Goal: Communication & Community: Answer question/provide support

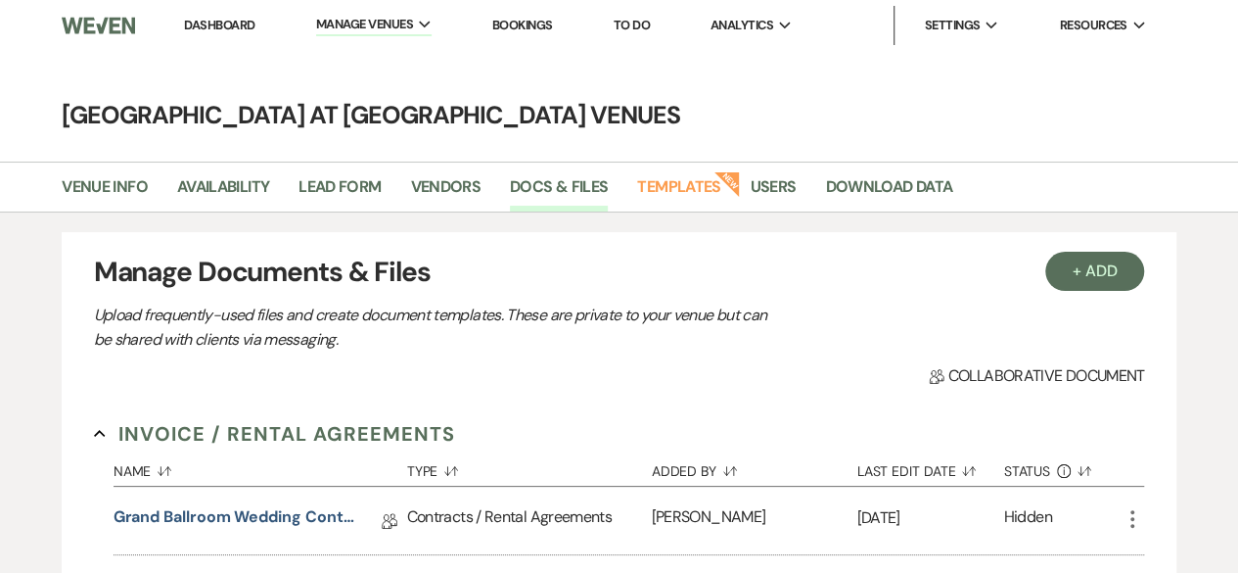
click at [215, 23] on link "Dashboard" at bounding box center [219, 25] width 70 height 17
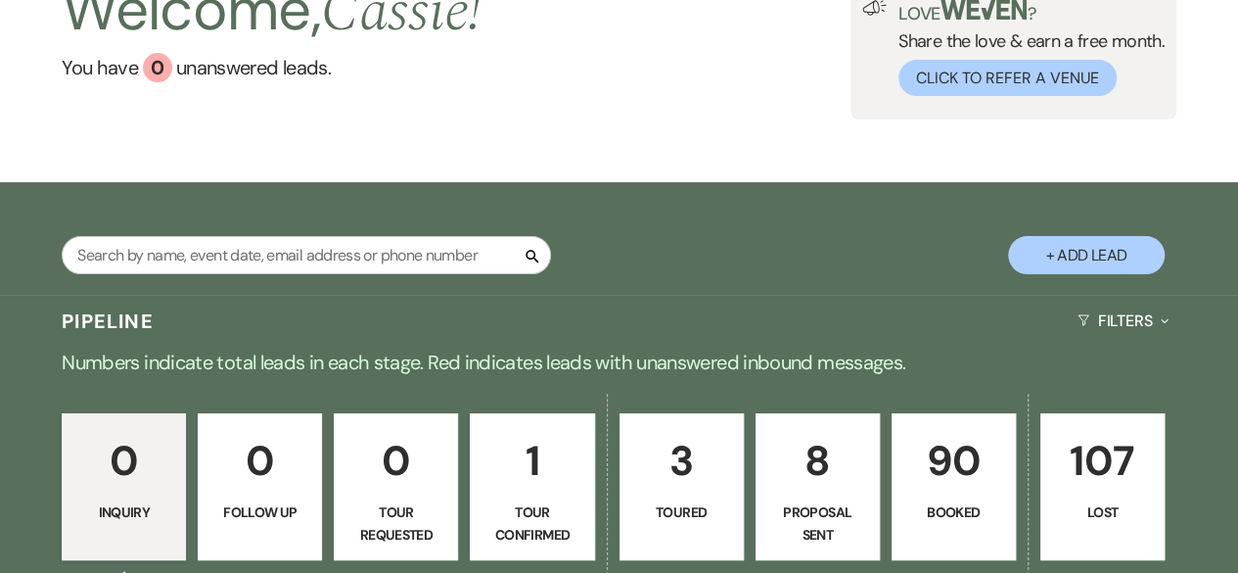
scroll to position [392, 0]
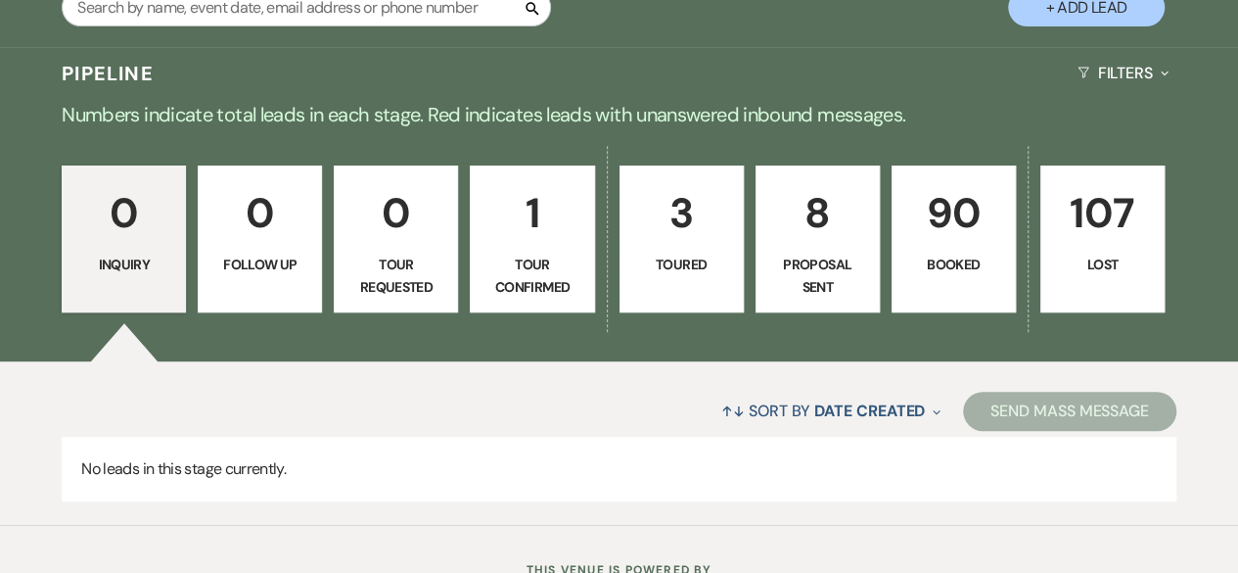
click at [502, 239] on p "1" at bounding box center [532, 213] width 99 height 66
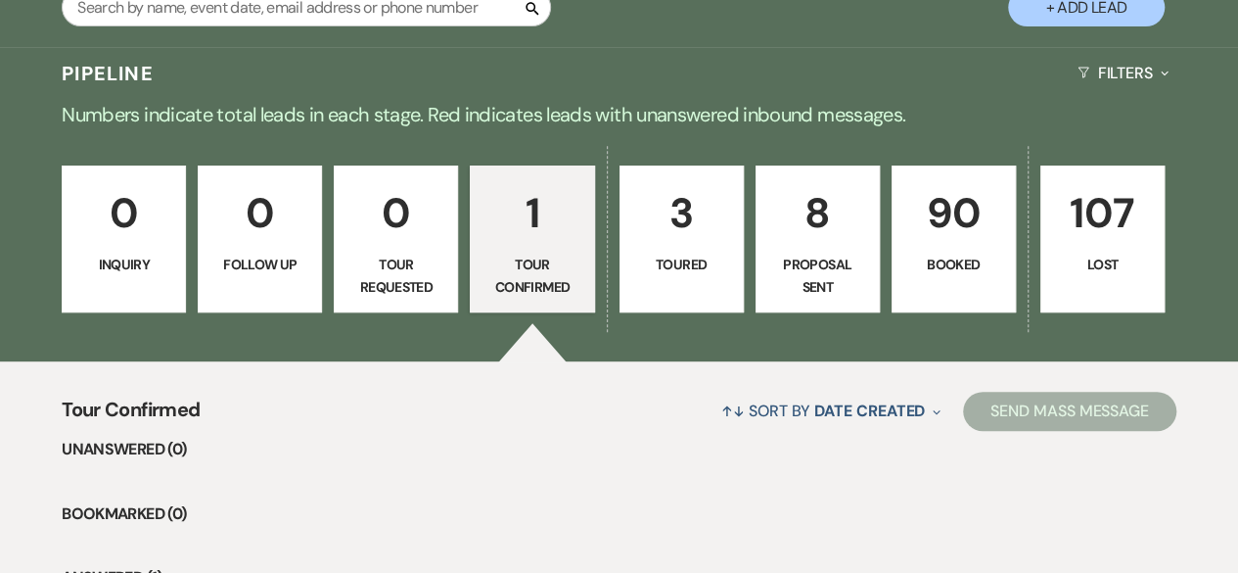
select select "4"
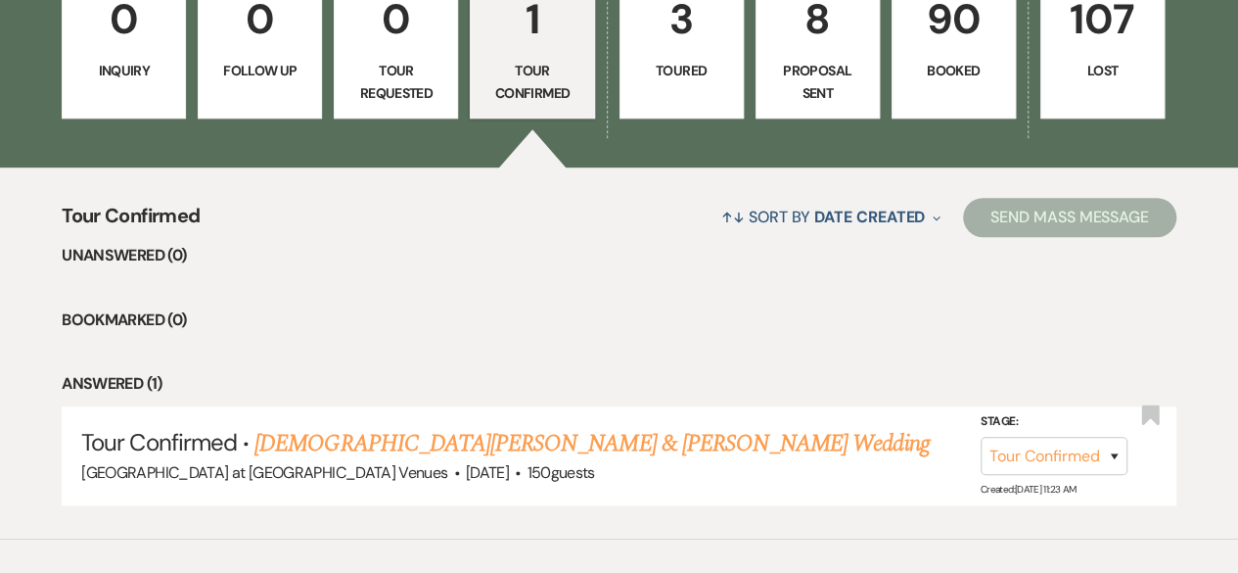
scroll to position [675, 0]
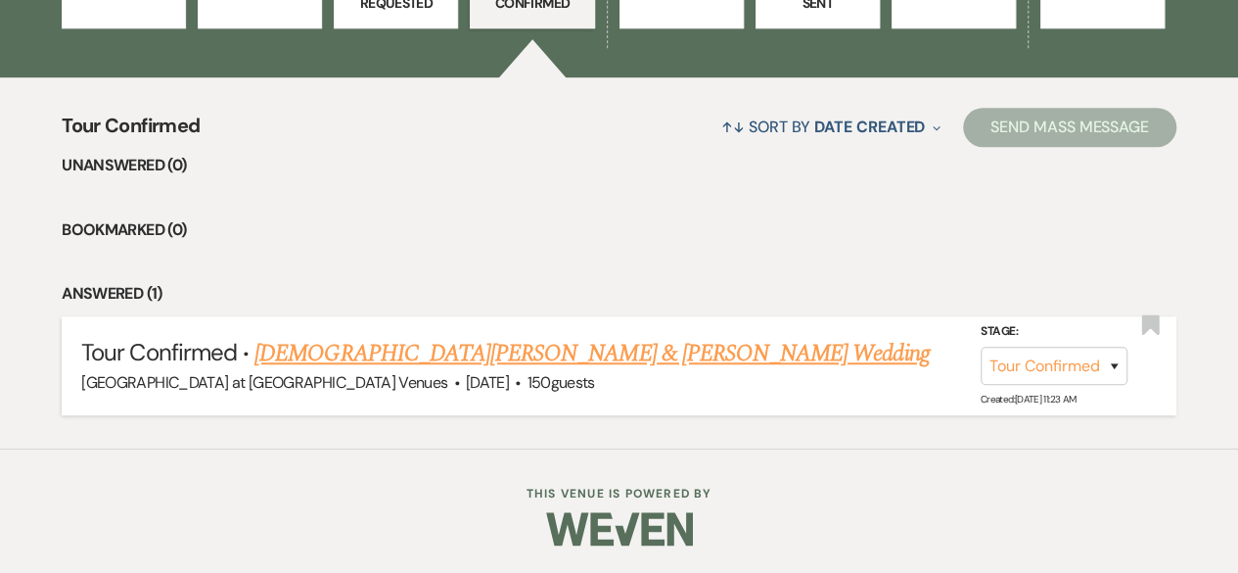
click at [509, 349] on link "[DEMOGRAPHIC_DATA][PERSON_NAME] & [PERSON_NAME] Wedding" at bounding box center [592, 353] width 675 height 35
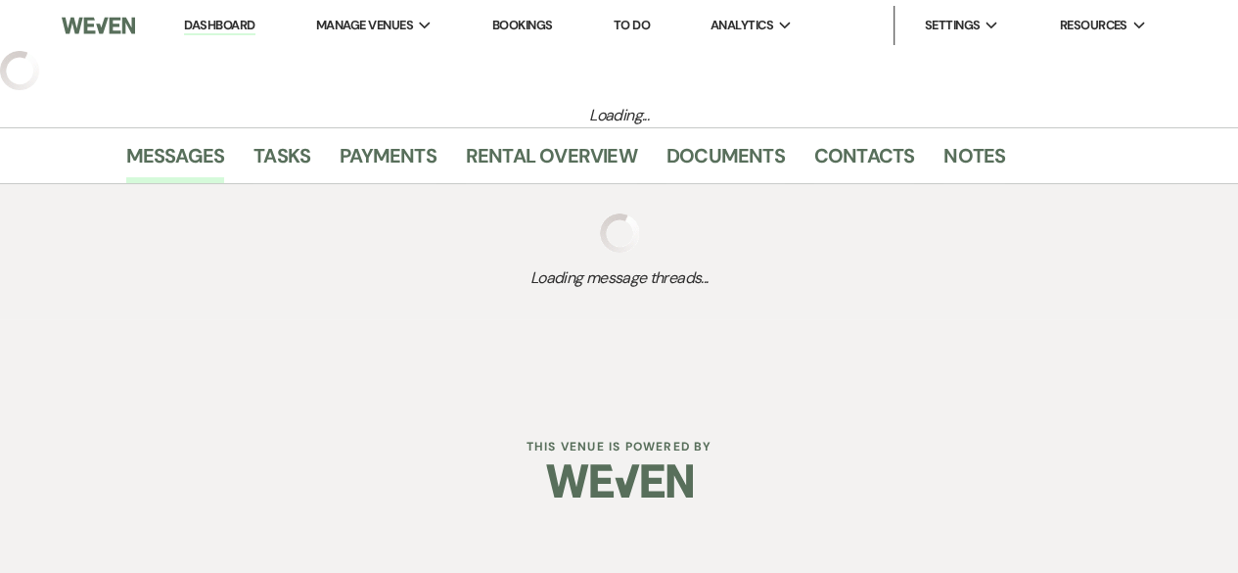
select select "4"
select select "2"
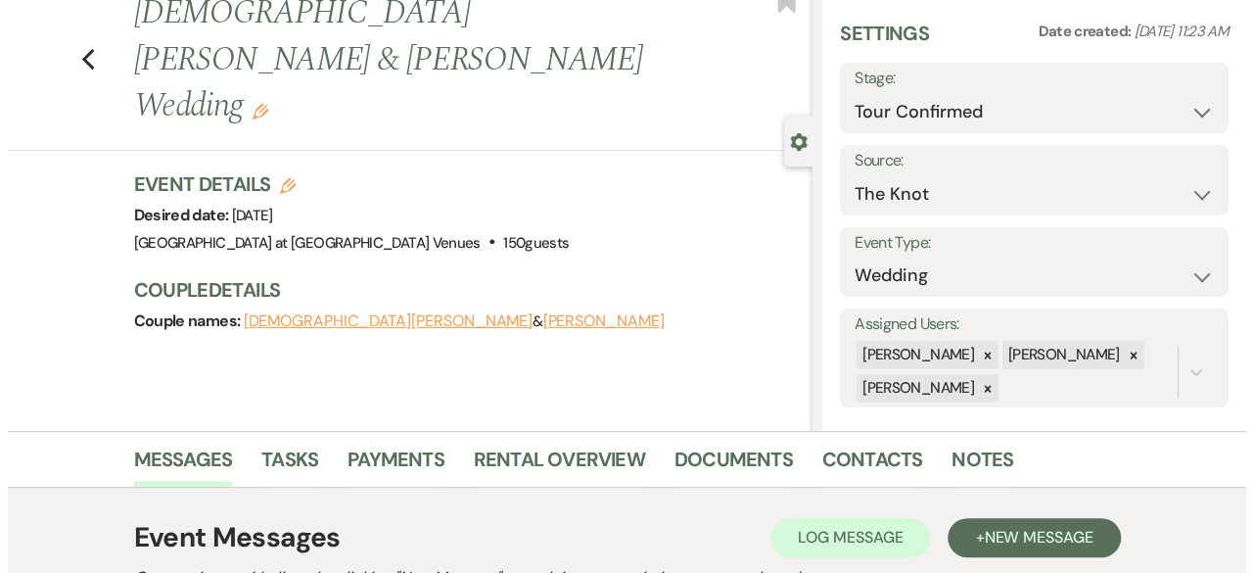
scroll to position [294, 0]
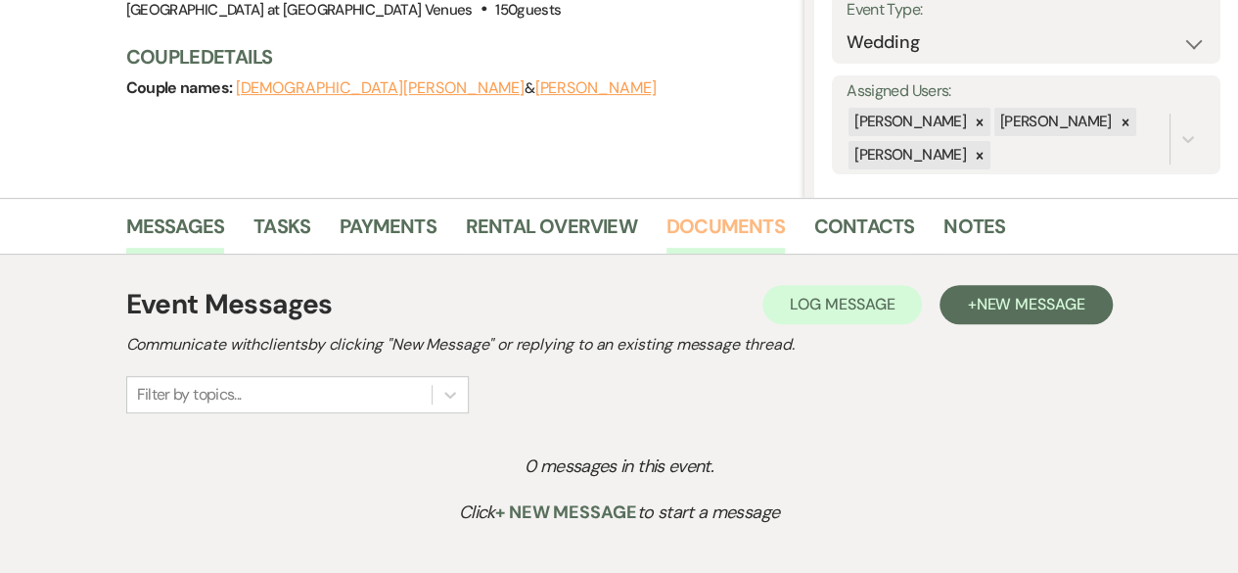
click at [744, 220] on link "Documents" at bounding box center [726, 231] width 118 height 43
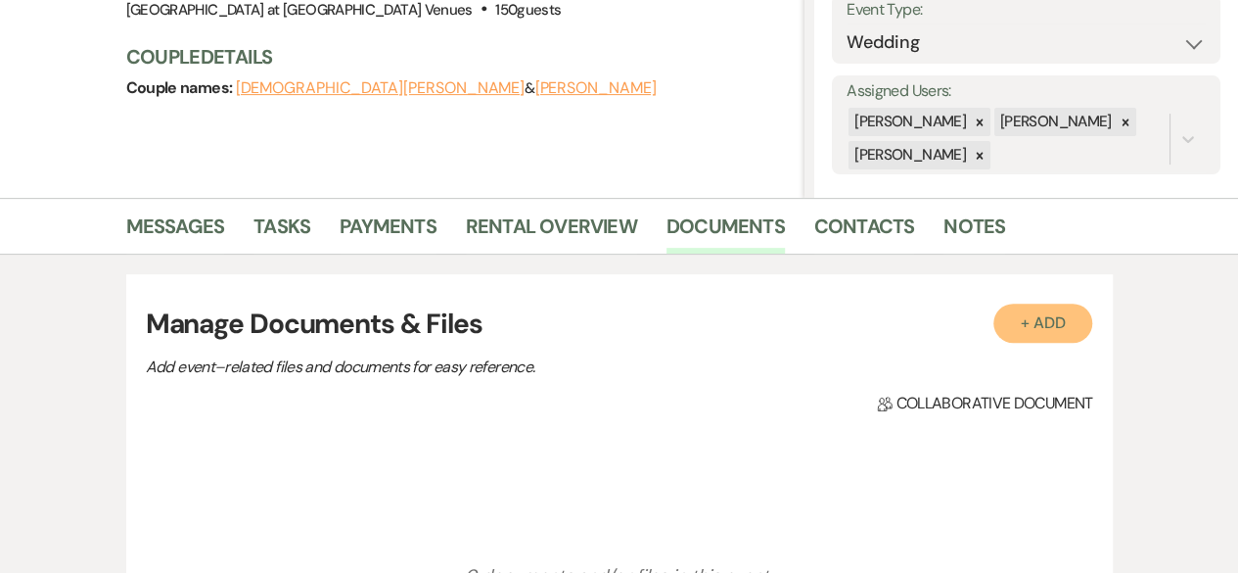
click at [1038, 322] on button "+ Add" at bounding box center [1044, 322] width 100 height 39
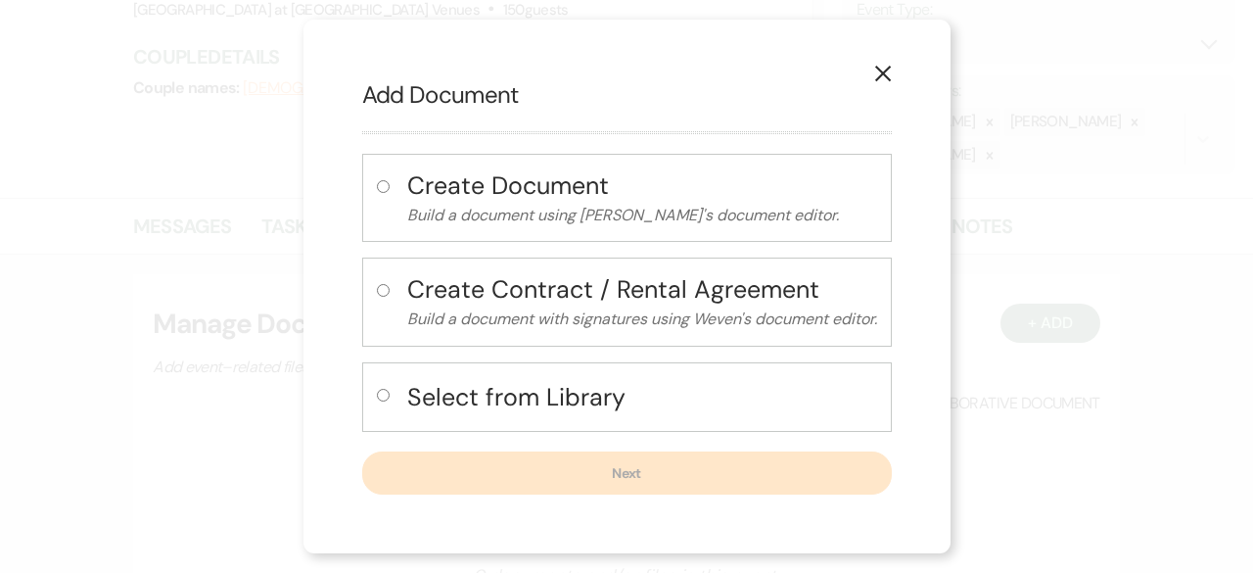
click at [382, 394] on input "radio" at bounding box center [383, 395] width 13 height 13
radio input "true"
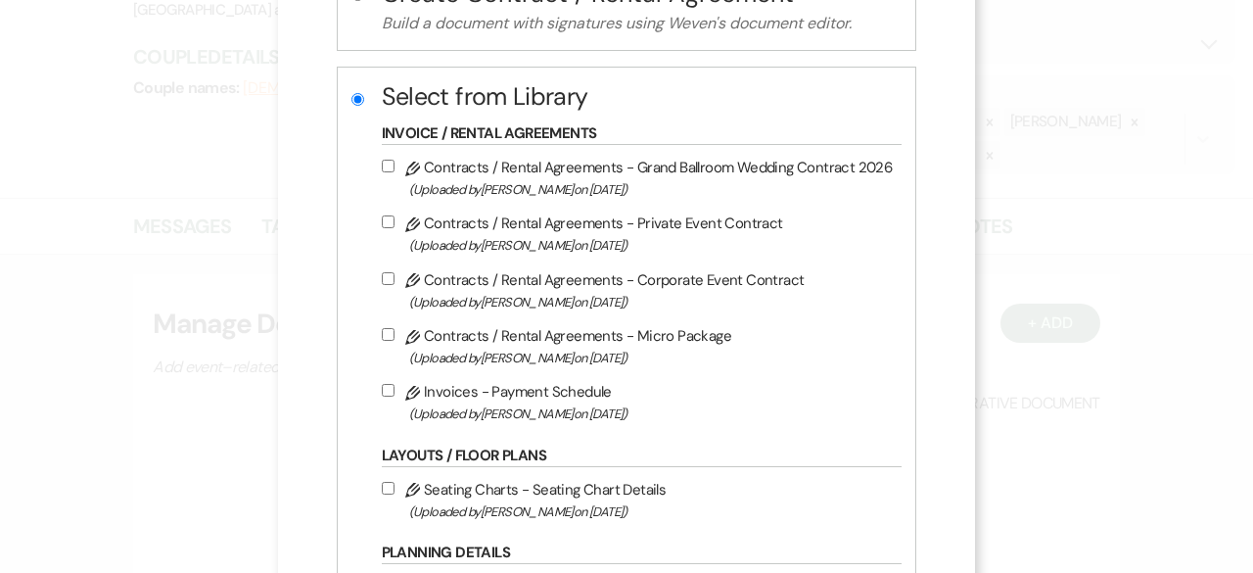
scroll to position [294, 0]
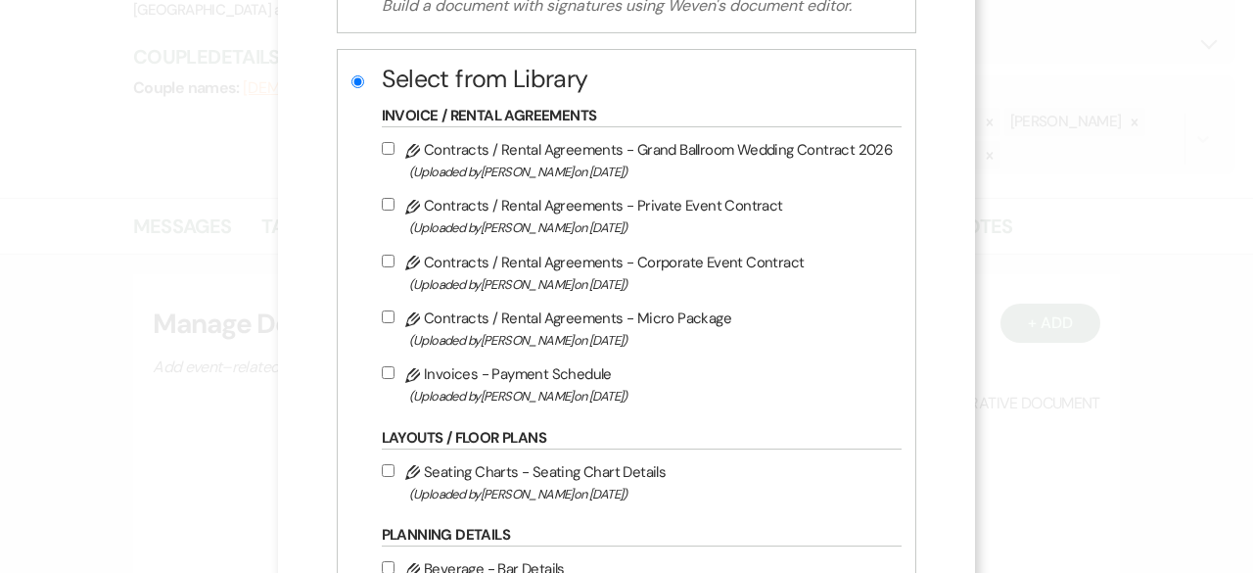
click at [385, 146] on input "Pencil Contracts / Rental Agreements - Grand Ballroom Wedding Contract 2026 (Up…" at bounding box center [388, 148] width 13 height 13
checkbox input "true"
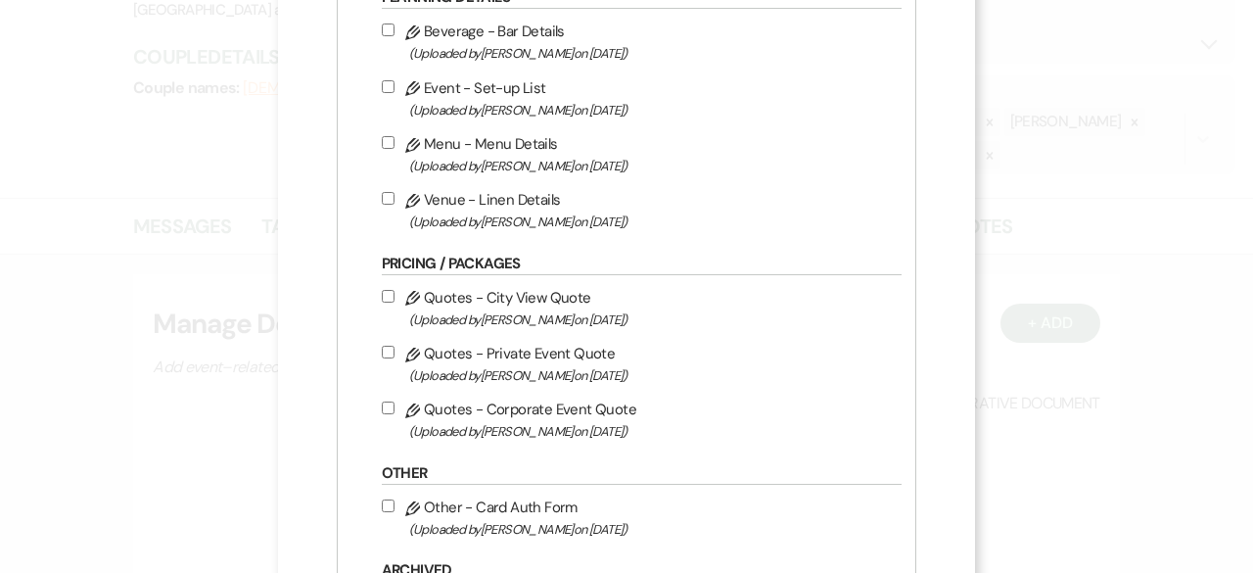
scroll to position [979, 0]
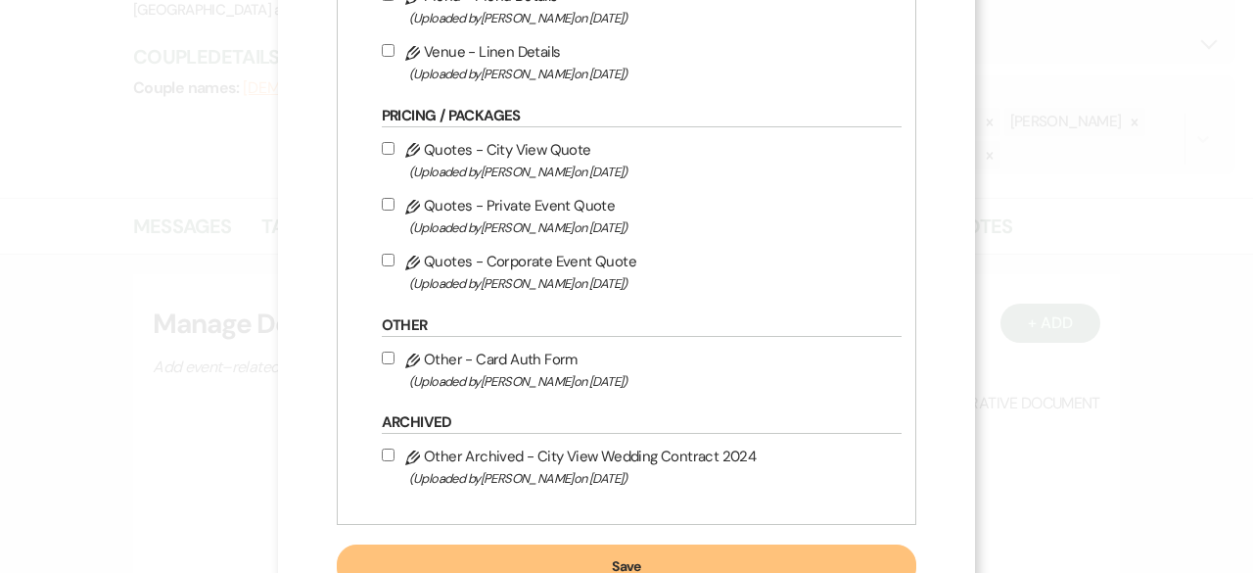
click at [386, 144] on input "Pencil Quotes - City View Quote (Uploaded by [PERSON_NAME] on [DATE] )" at bounding box center [388, 148] width 13 height 13
checkbox input "true"
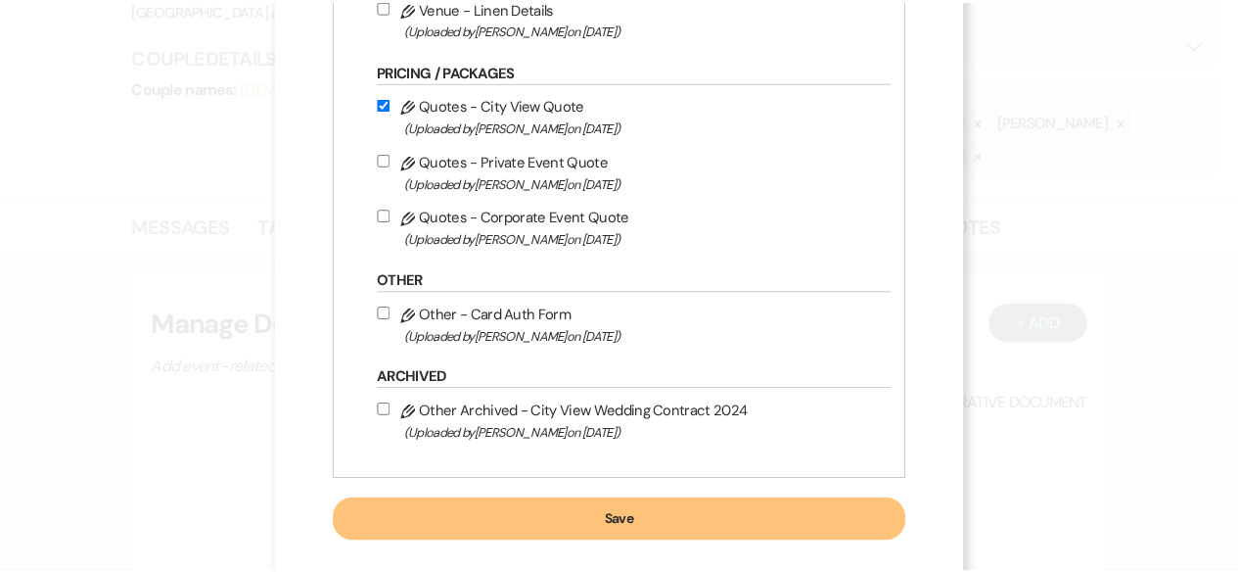
scroll to position [1047, 0]
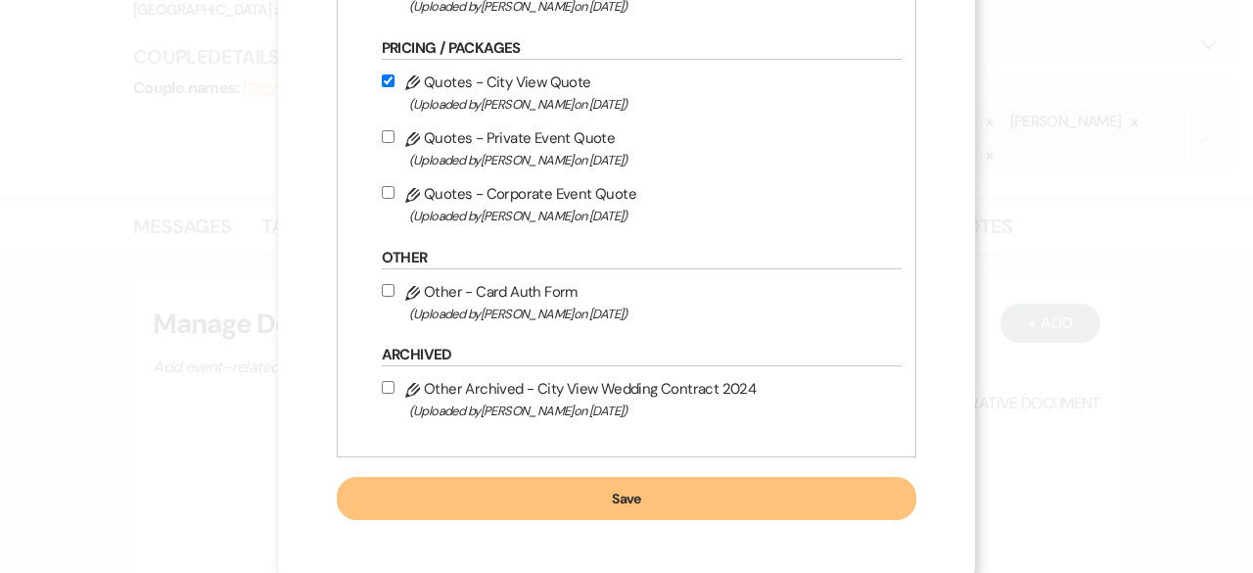
click at [611, 496] on button "Save" at bounding box center [627, 498] width 581 height 43
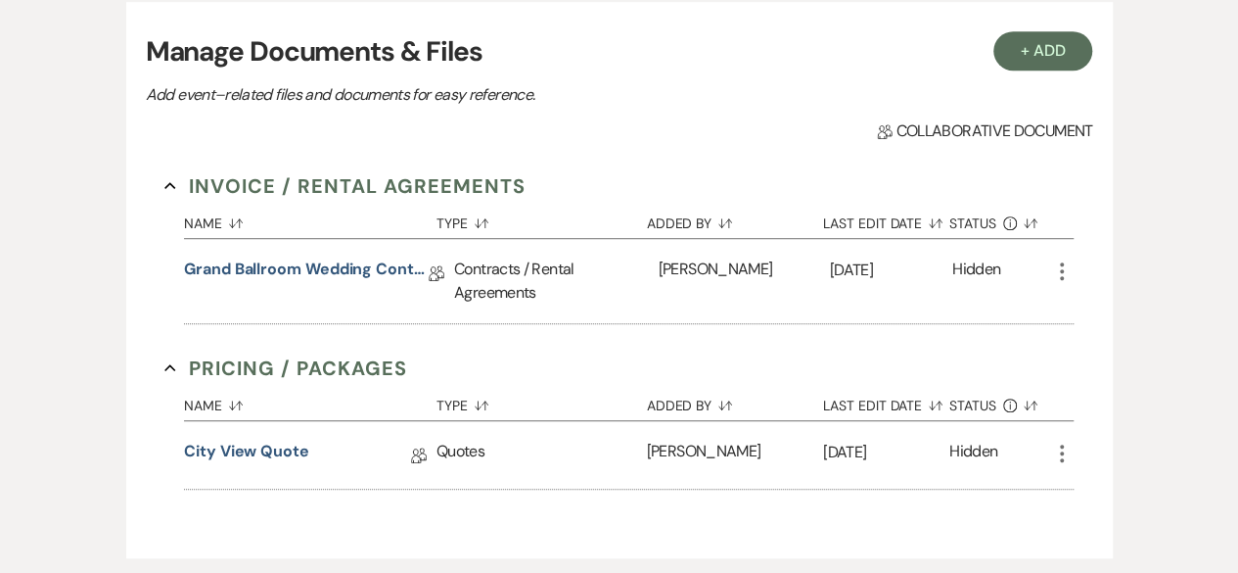
scroll to position [587, 0]
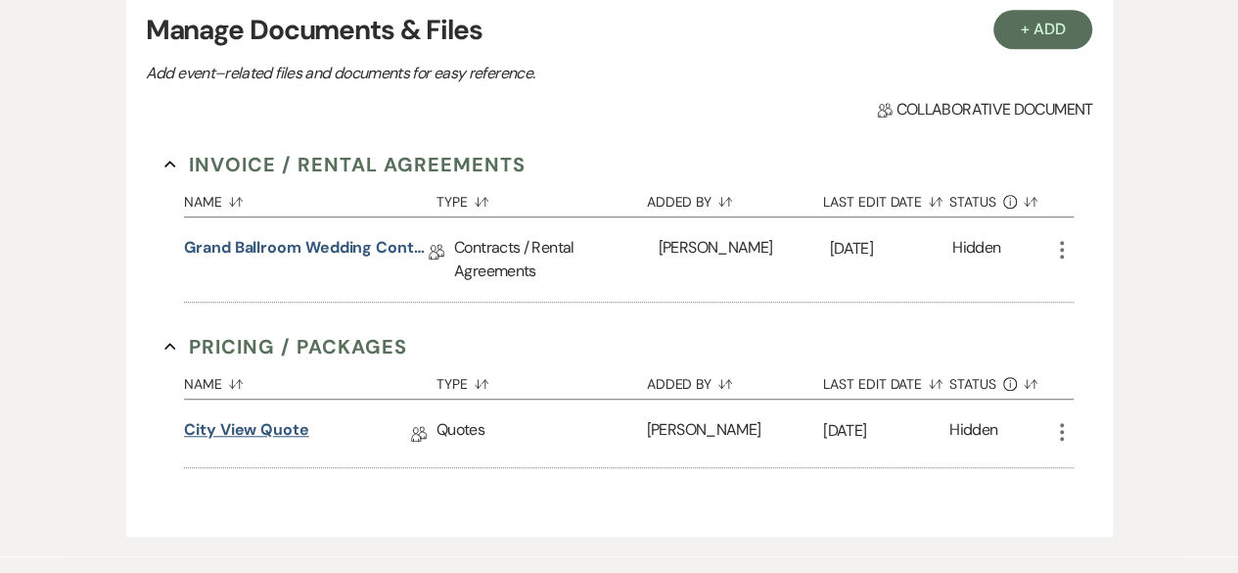
click at [246, 428] on link "City View Quote" at bounding box center [246, 433] width 125 height 30
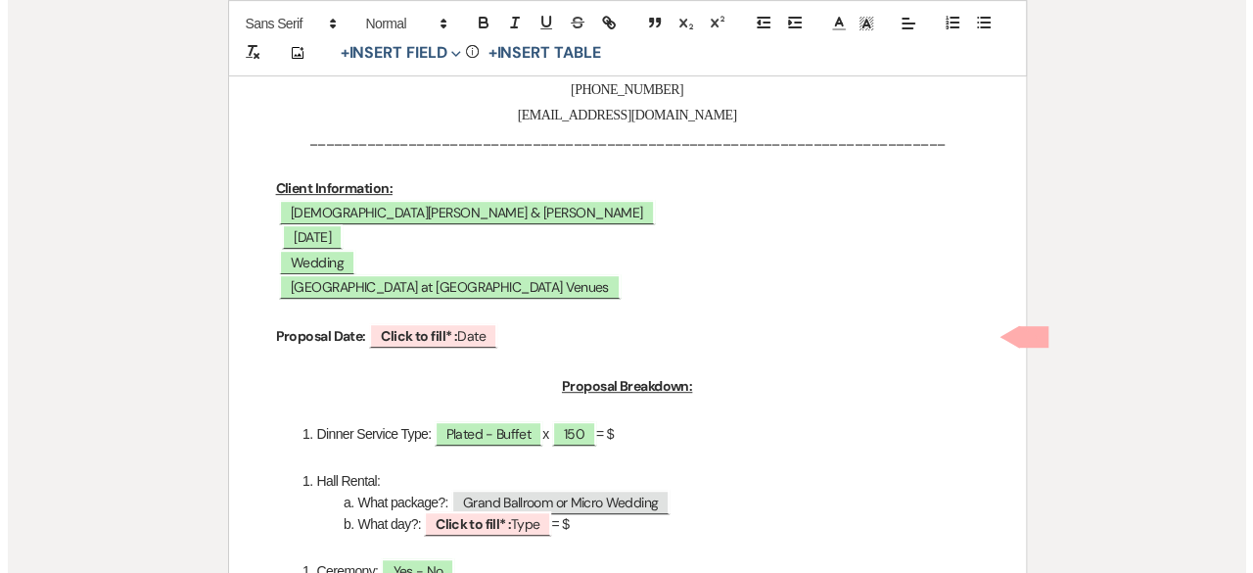
scroll to position [392, 0]
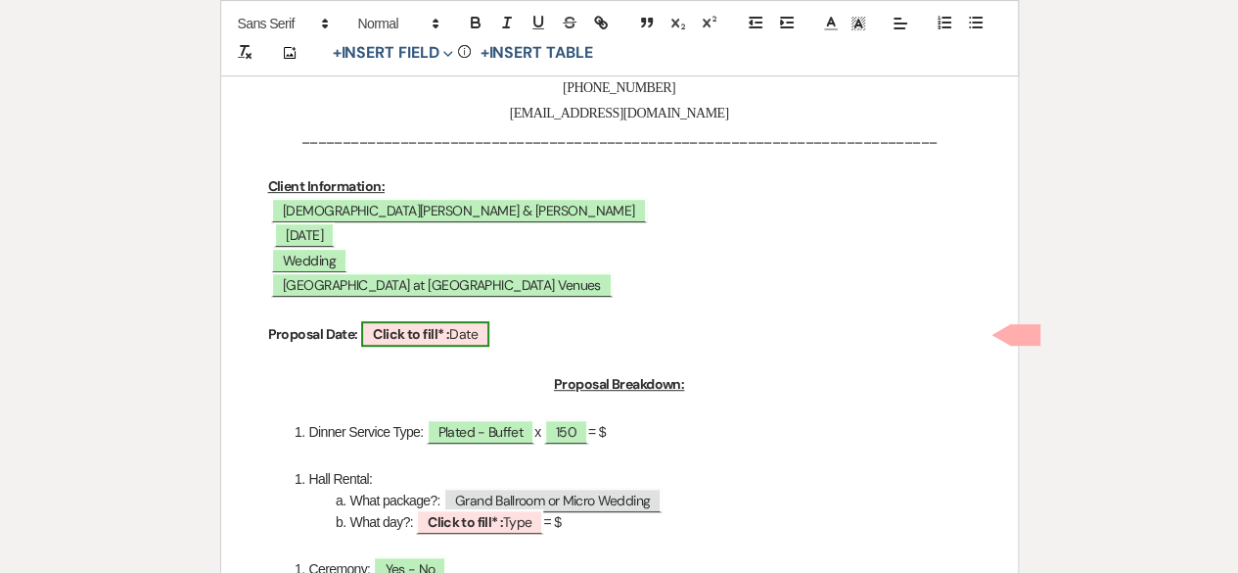
click at [391, 336] on b "Click to fill* :" at bounding box center [411, 334] width 76 height 18
select select "owner"
select select "Date"
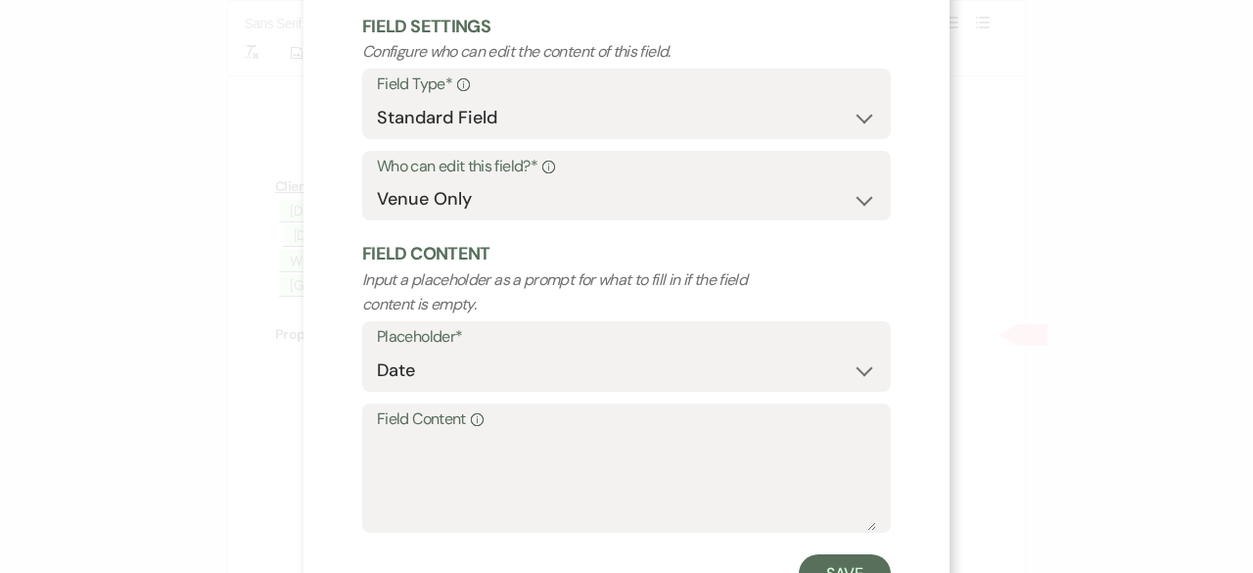
scroll to position [186, 0]
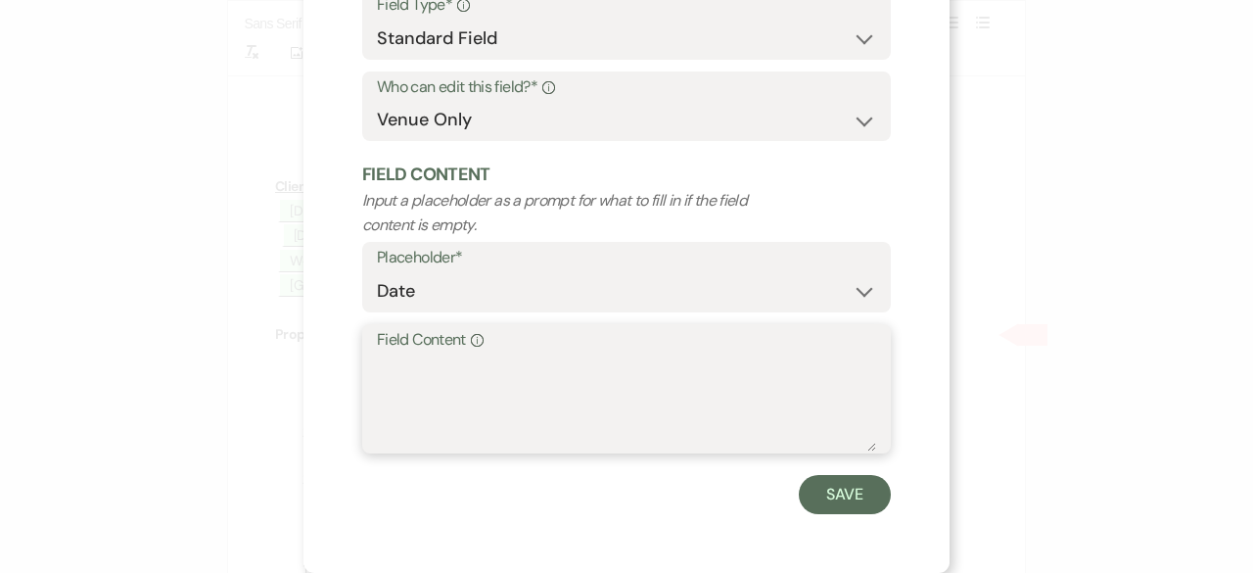
click at [379, 365] on textarea "Field Content Info" at bounding box center [626, 402] width 499 height 98
type textarea "[DATE]"
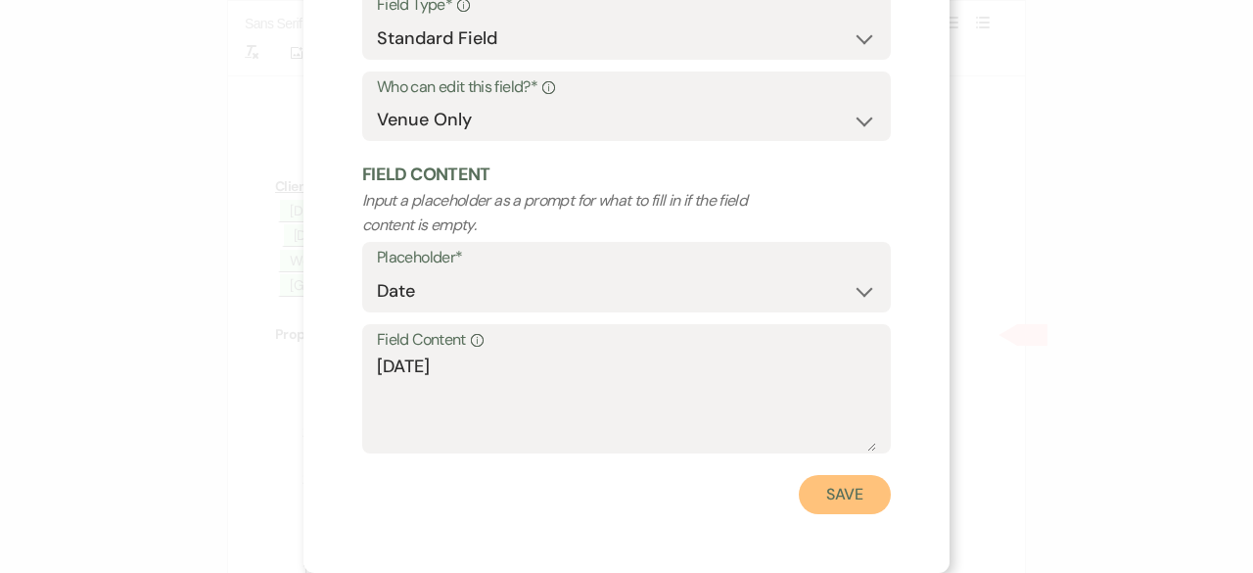
click at [816, 489] on button "Save" at bounding box center [845, 494] width 92 height 39
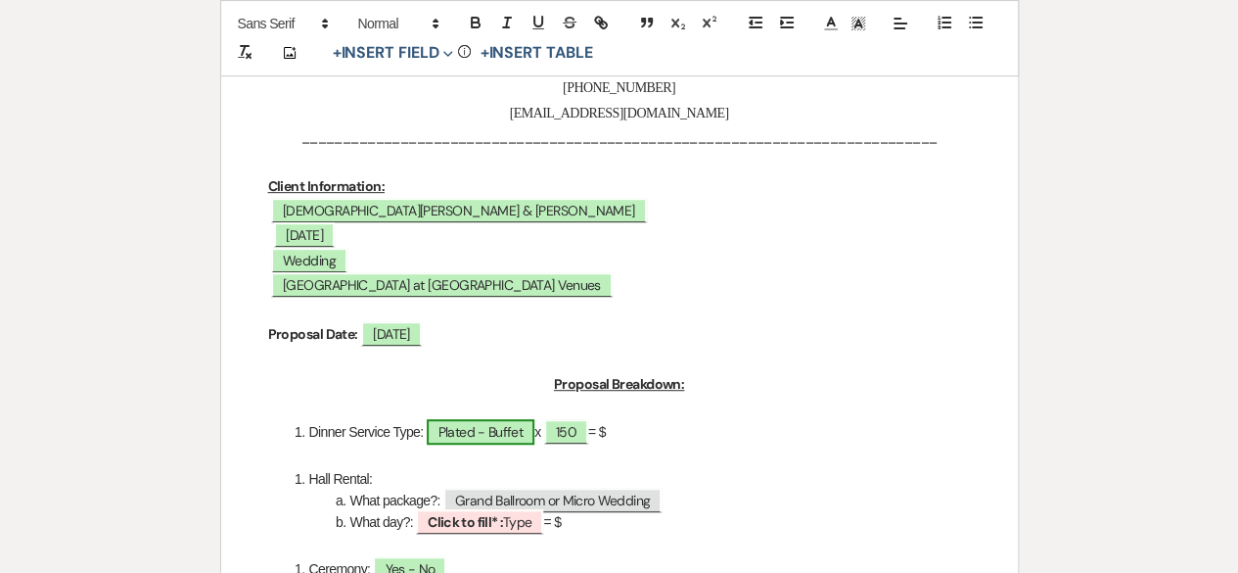
click at [493, 432] on span "Plated - Buffet" at bounding box center [481, 431] width 108 height 25
select select "owner"
select select "Type"
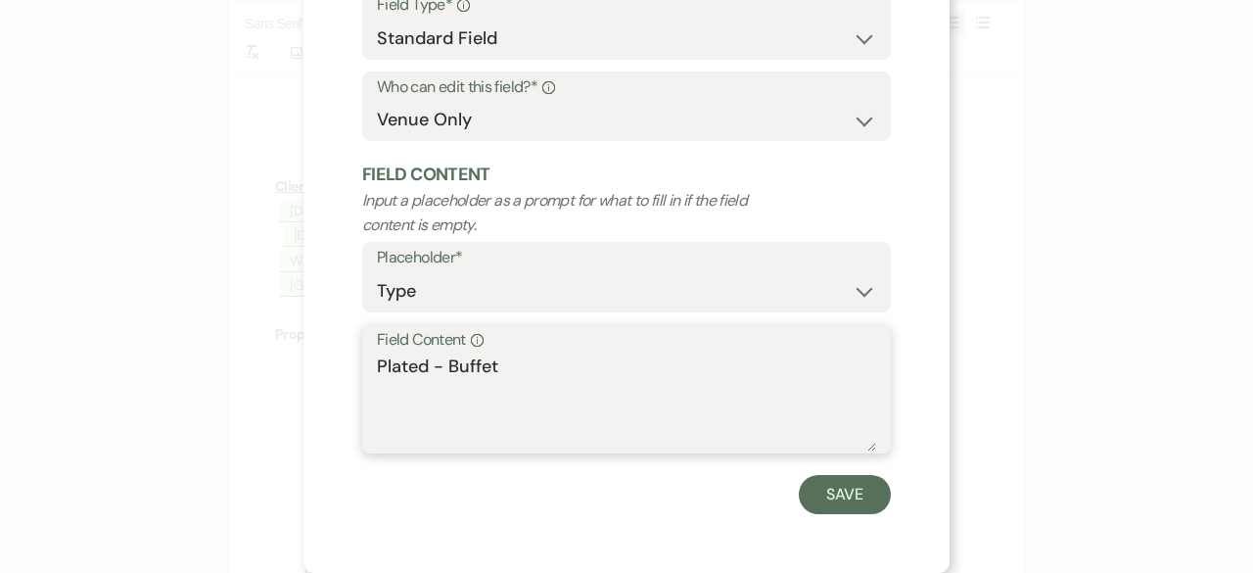
drag, startPoint x: 423, startPoint y: 373, endPoint x: 525, endPoint y: 353, distance: 103.7
click at [525, 353] on textarea "Plated - Buffet" at bounding box center [626, 402] width 499 height 98
type textarea "Plated $60.00 per guest"
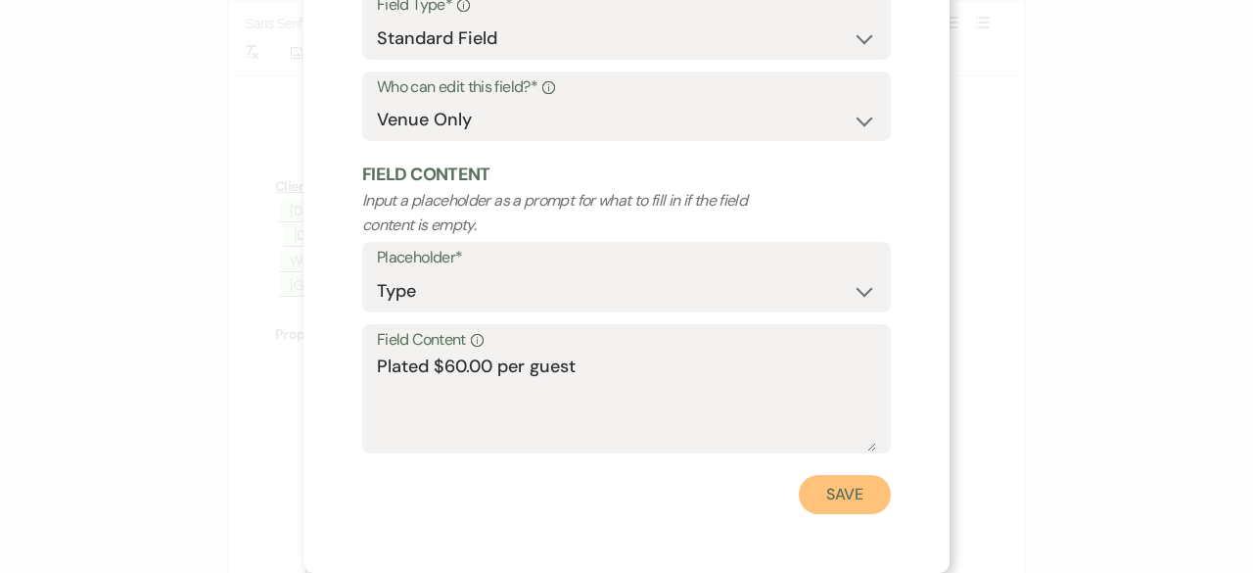
click at [842, 502] on button "Save" at bounding box center [845, 494] width 92 height 39
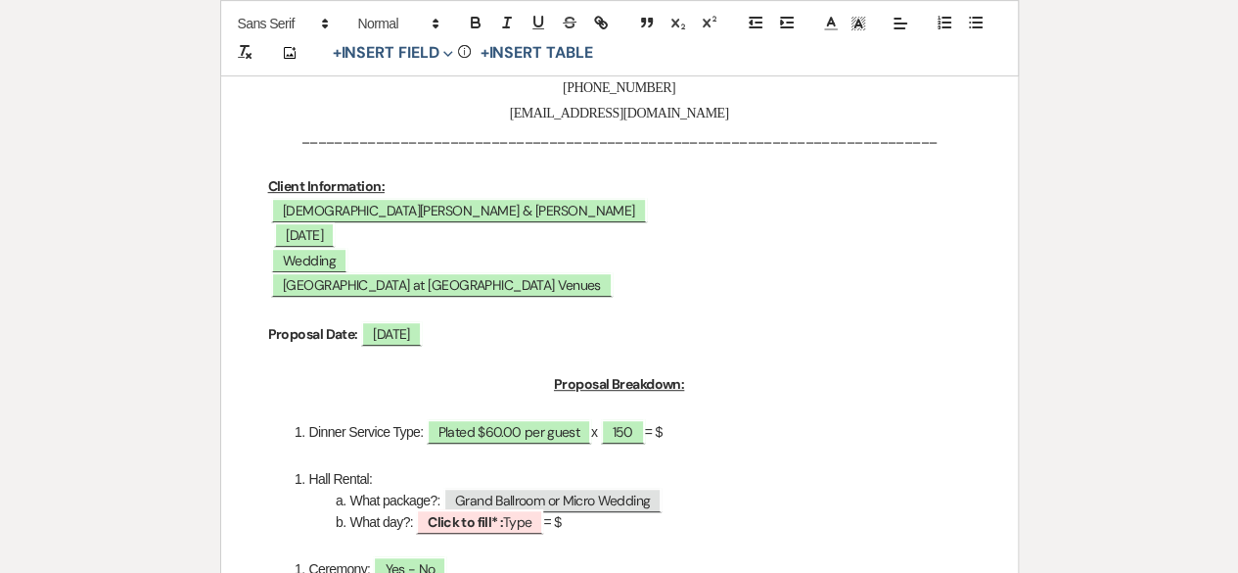
click at [695, 432] on li "Dinner Service Type: Plated $60.00 per guest x ﻿ 150 ﻿ = $" at bounding box center [630, 432] width 682 height 22
click at [683, 426] on li "Dinner Service Type: Plated $60.00 per guest x ﻿ 150 ﻿ = $" at bounding box center [630, 432] width 682 height 22
click at [617, 434] on span "150" at bounding box center [623, 431] width 44 height 25
select select "smartCustomField"
select select "owner"
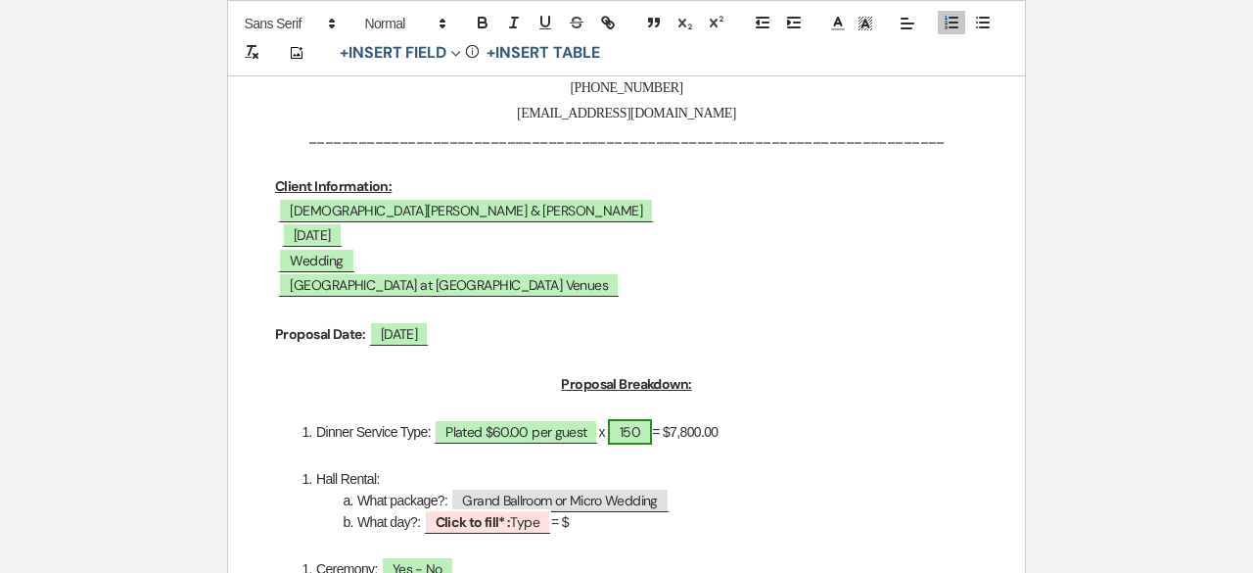
select select "{{guestCount}}"
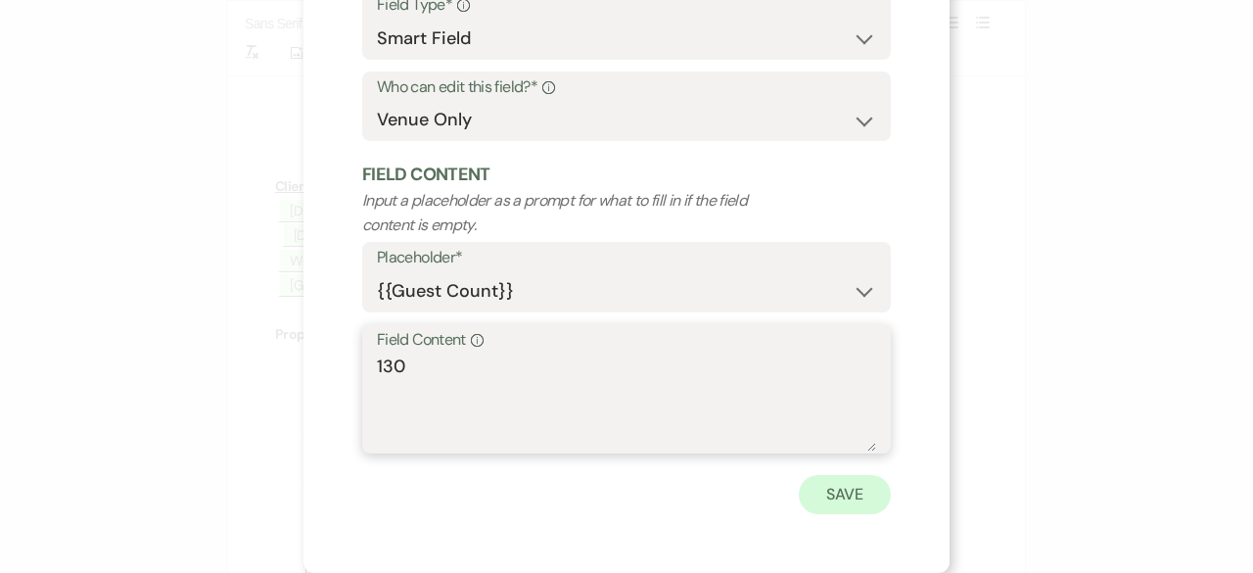
type textarea "130"
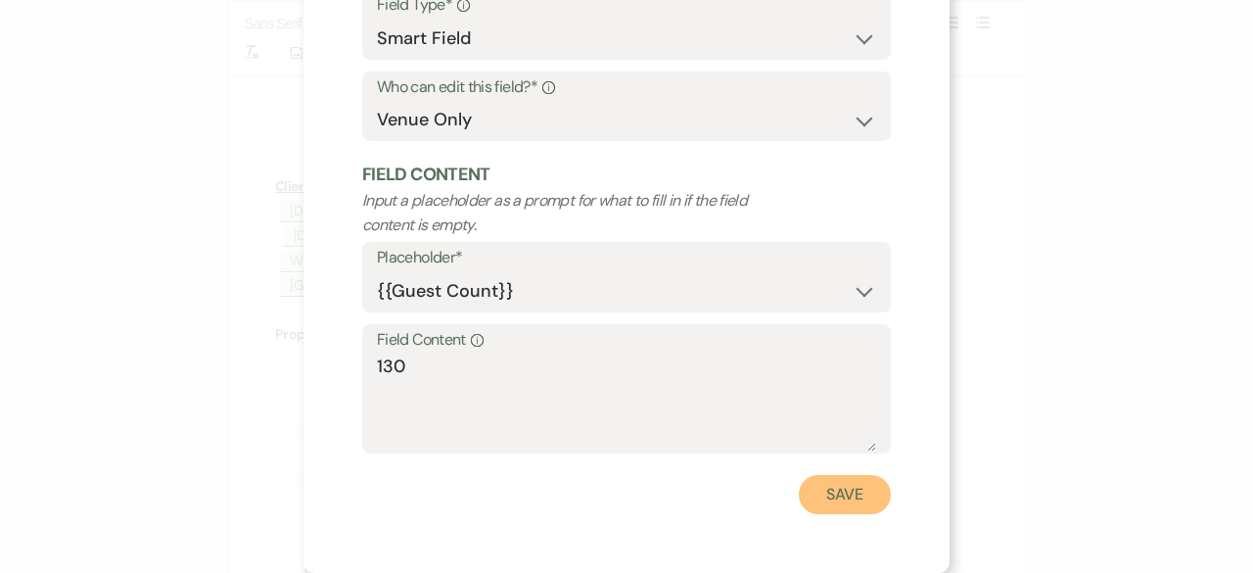
click at [821, 488] on button "Save" at bounding box center [845, 494] width 92 height 39
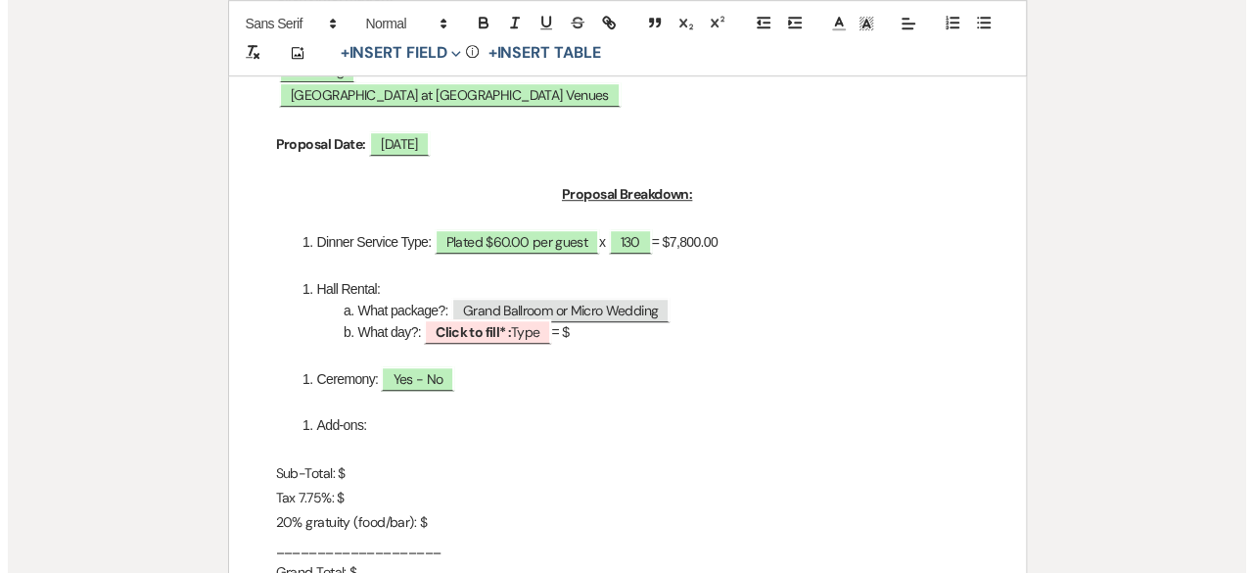
scroll to position [587, 0]
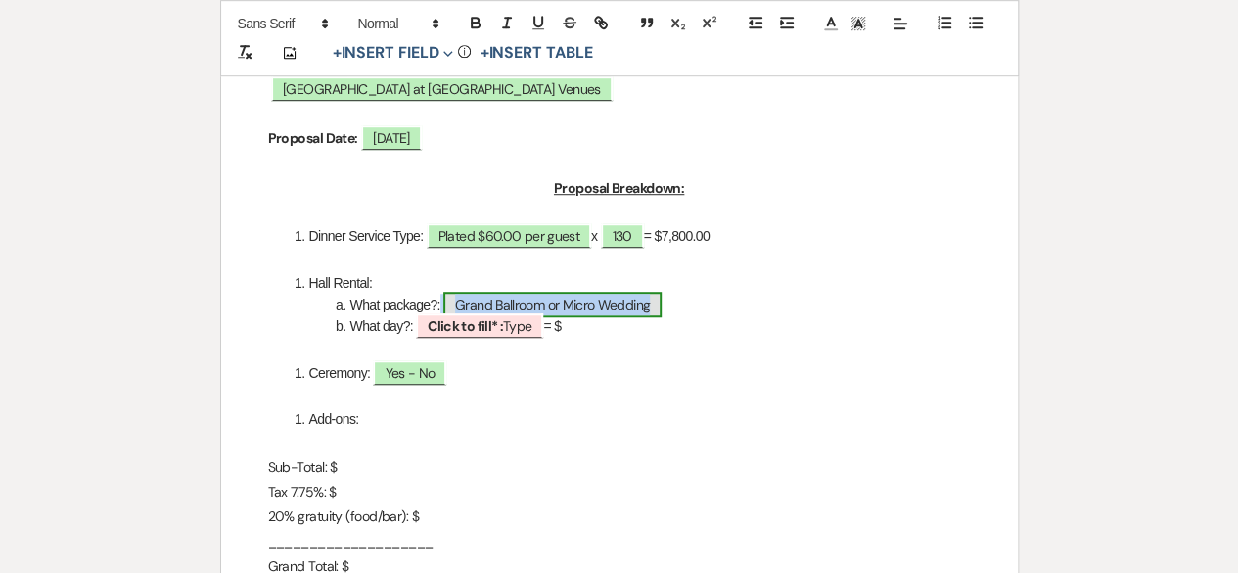
click at [538, 299] on span "Grand Ballroom or Micro Wedding" at bounding box center [552, 304] width 218 height 25
select select "Type"
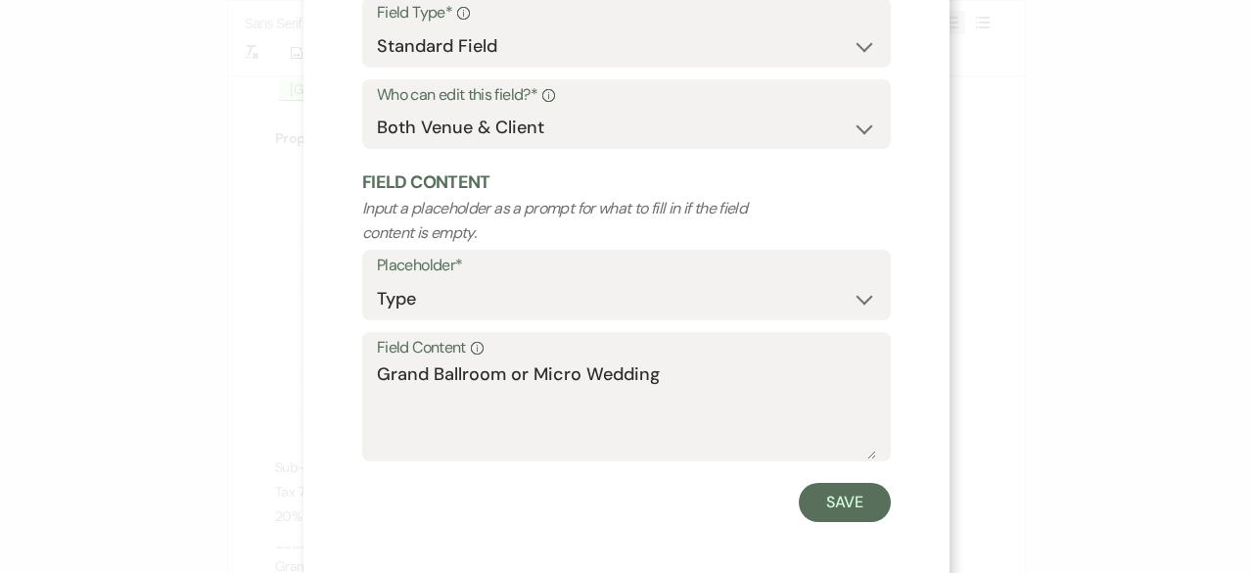
scroll to position [186, 0]
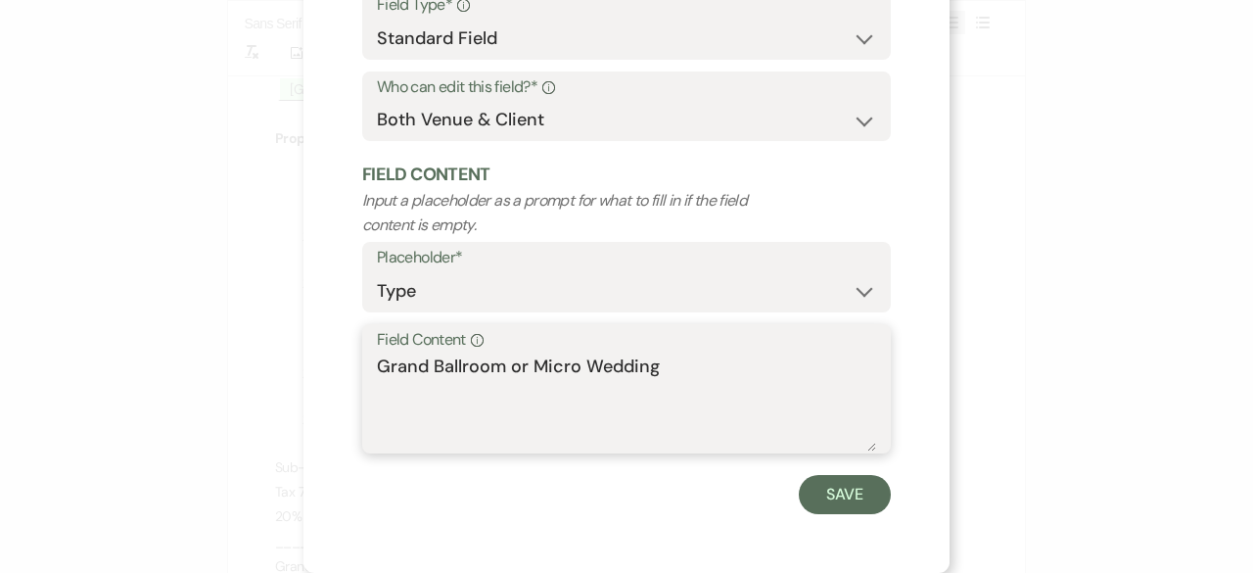
drag, startPoint x: 499, startPoint y: 369, endPoint x: 675, endPoint y: 364, distance: 175.3
click at [675, 364] on textarea "Grand Ballroom or Micro Wedding" at bounding box center [626, 402] width 499 height 98
type textarea "[GEOGRAPHIC_DATA]"
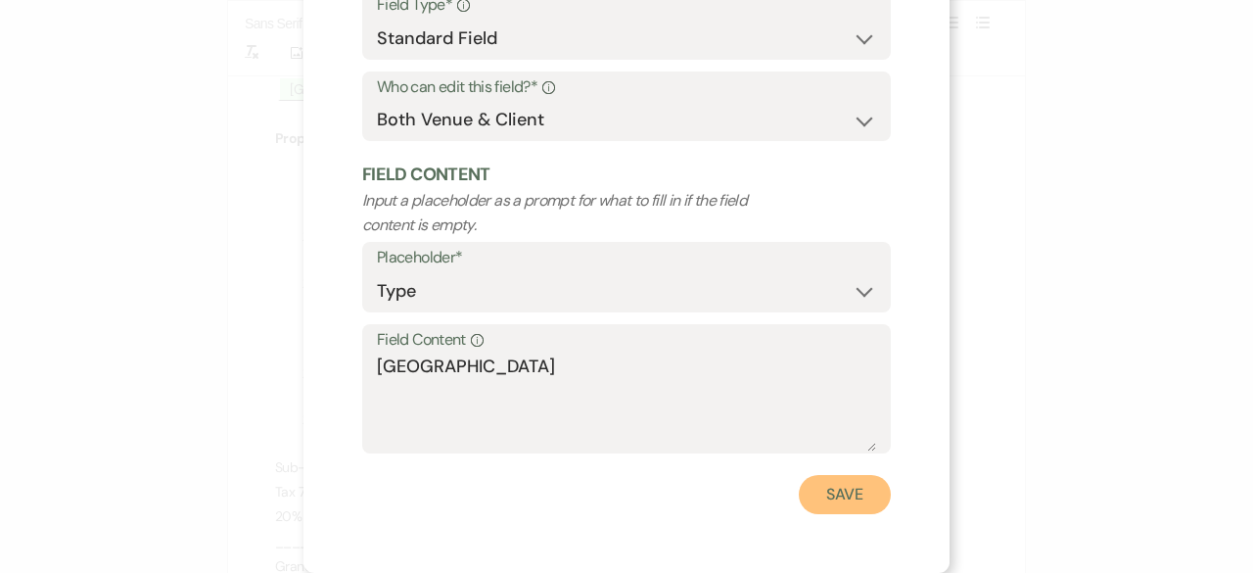
click at [862, 504] on button "Save" at bounding box center [845, 494] width 92 height 39
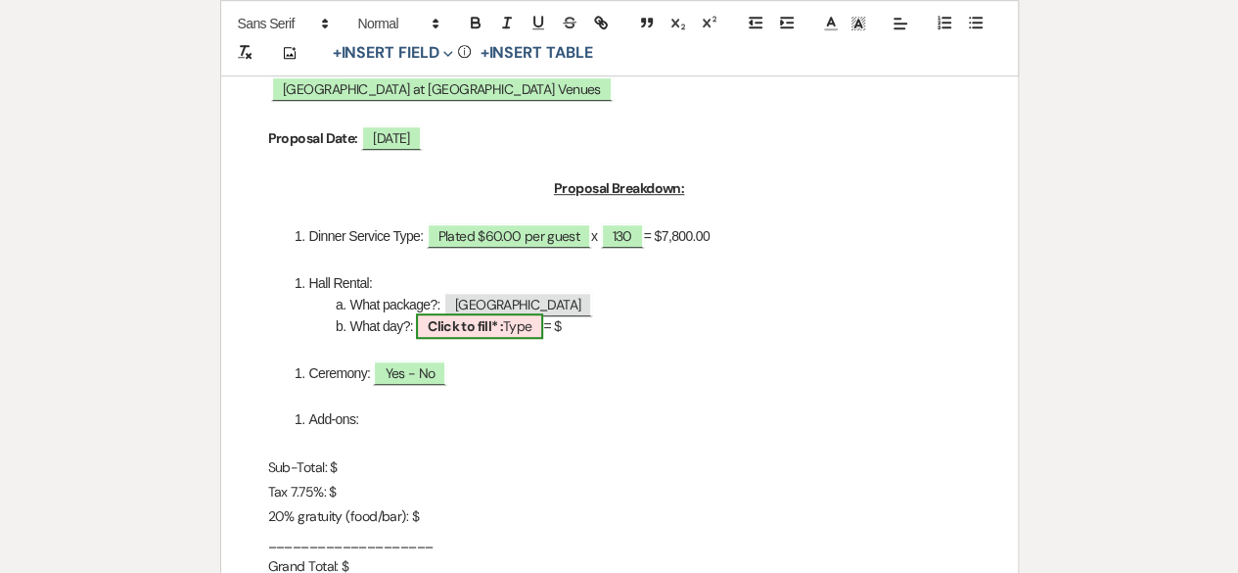
click at [465, 322] on b "Click to fill* :" at bounding box center [465, 326] width 75 height 18
select select "owner"
select select "Type"
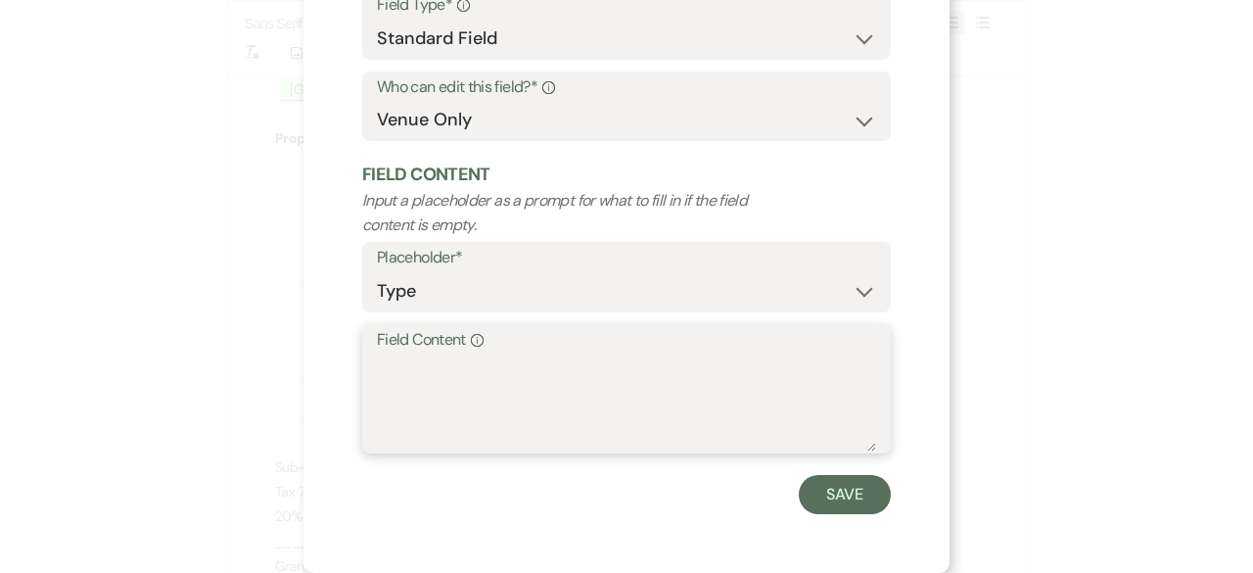
click at [433, 377] on textarea "Field Content Info" at bounding box center [626, 402] width 499 height 98
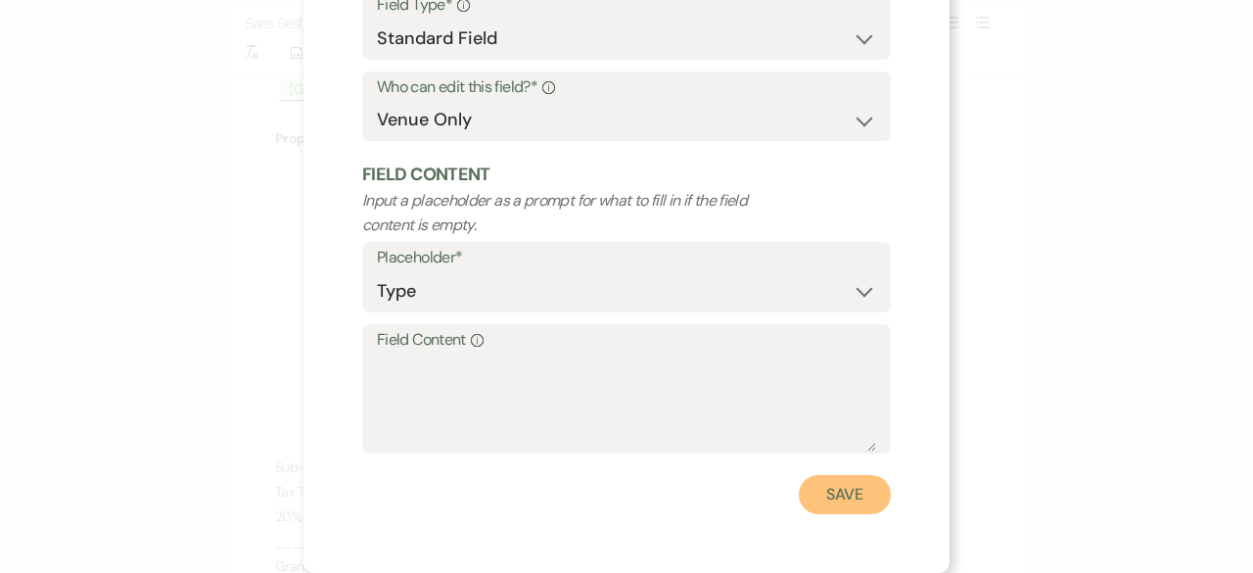
click at [864, 514] on button "Save" at bounding box center [845, 494] width 92 height 39
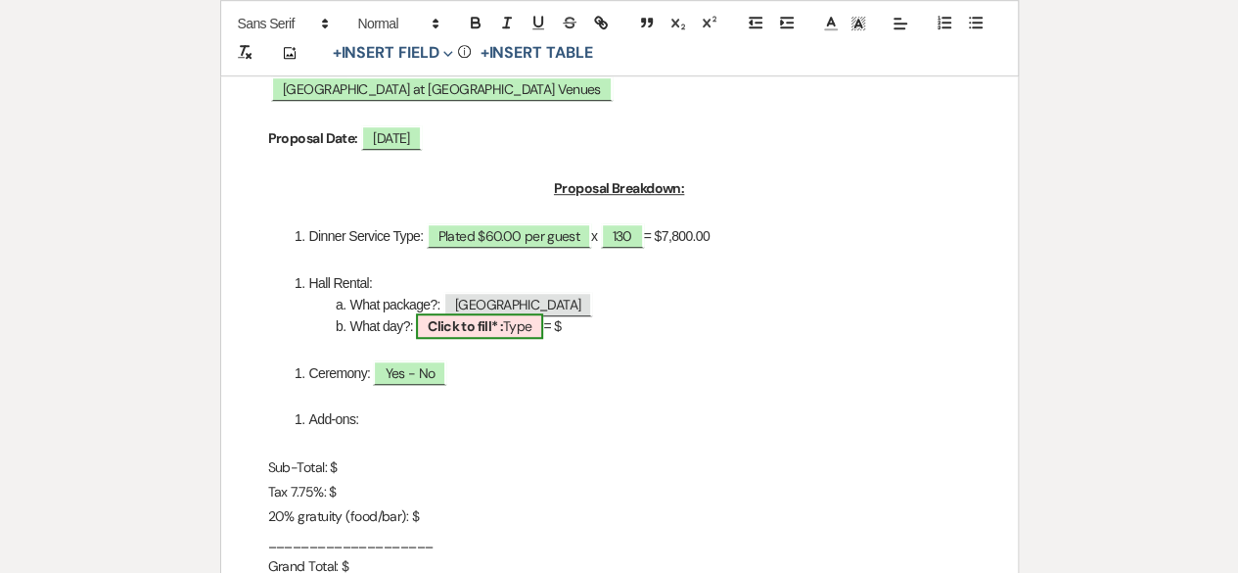
click at [458, 322] on b "Click to fill* :" at bounding box center [465, 326] width 75 height 18
select select "owner"
select select "Type"
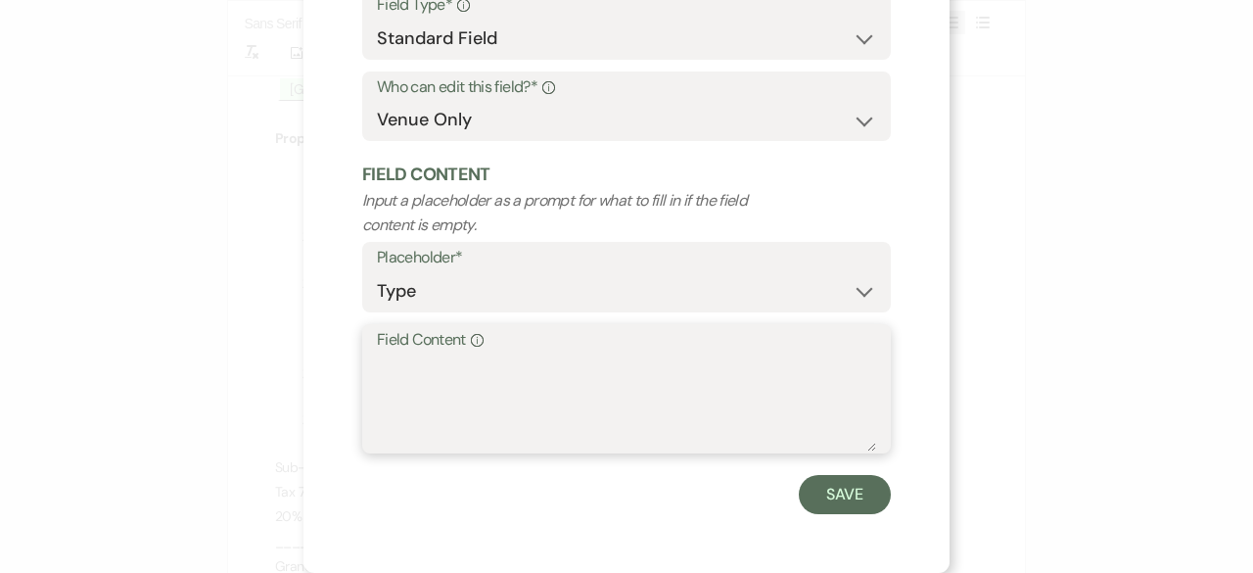
click at [419, 387] on textarea "Field Content Info" at bounding box center [626, 402] width 499 height 98
type textarea "[DATE]"
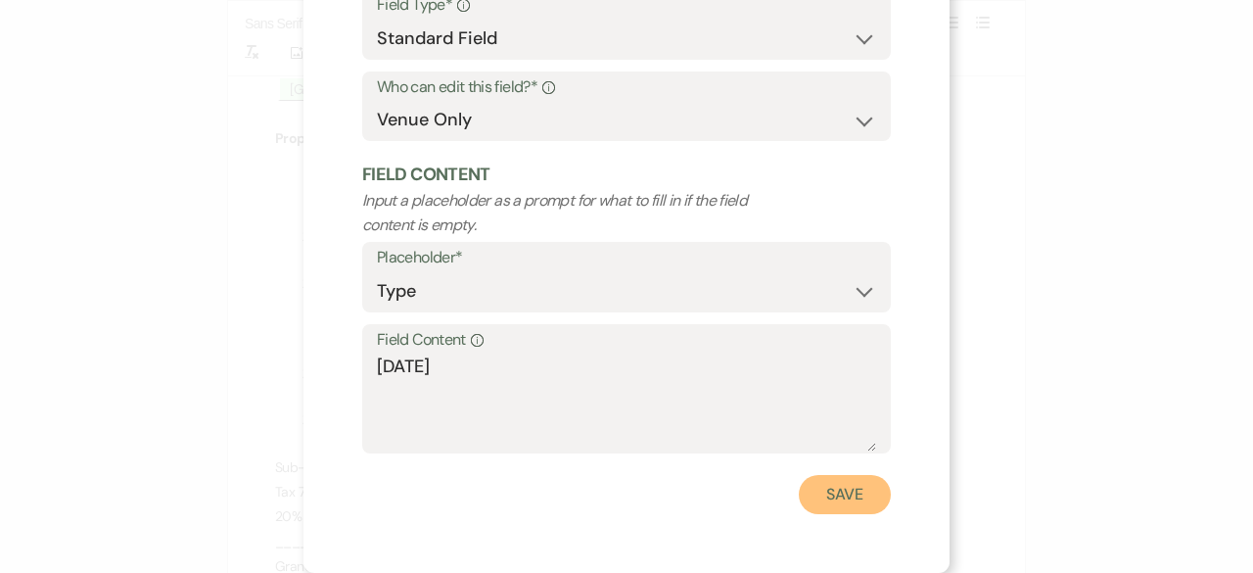
click at [860, 499] on button "Save" at bounding box center [845, 494] width 92 height 39
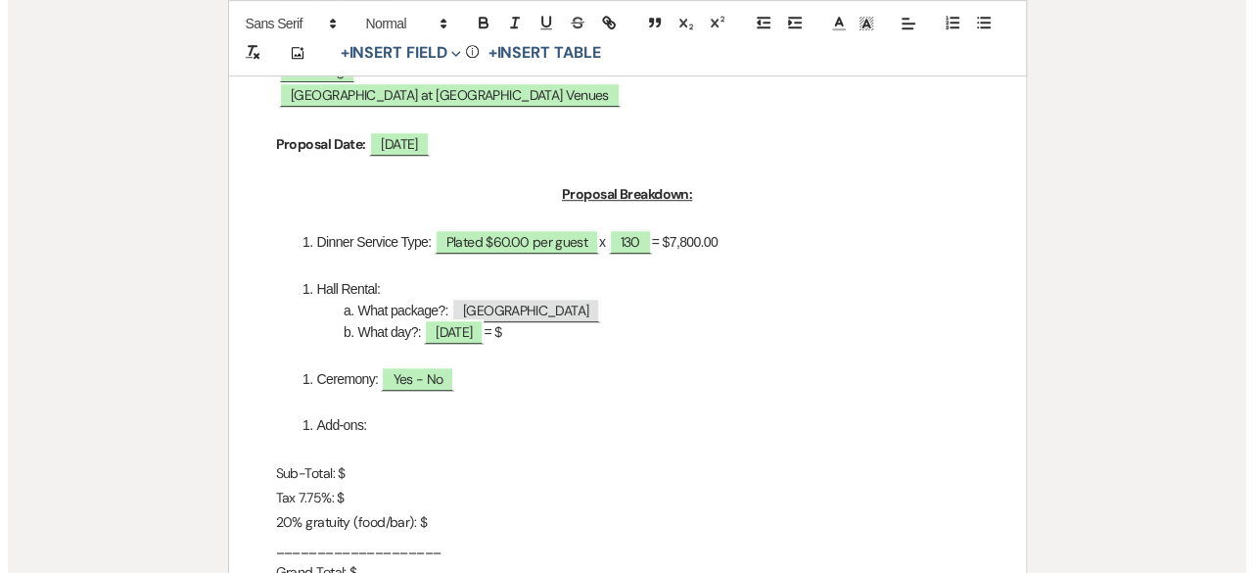
scroll to position [587, 0]
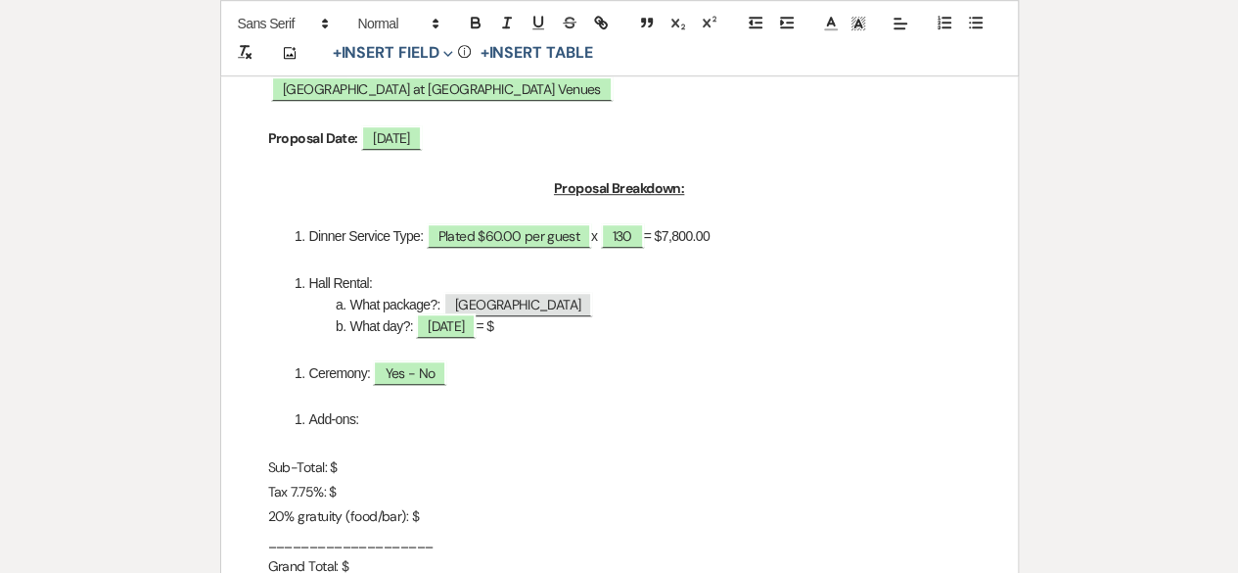
click at [537, 334] on li "What day?: [DATE] = $" at bounding box center [630, 326] width 682 height 22
click at [396, 380] on span "Yes - No" at bounding box center [409, 372] width 73 height 25
select select "owner"
select select "Type"
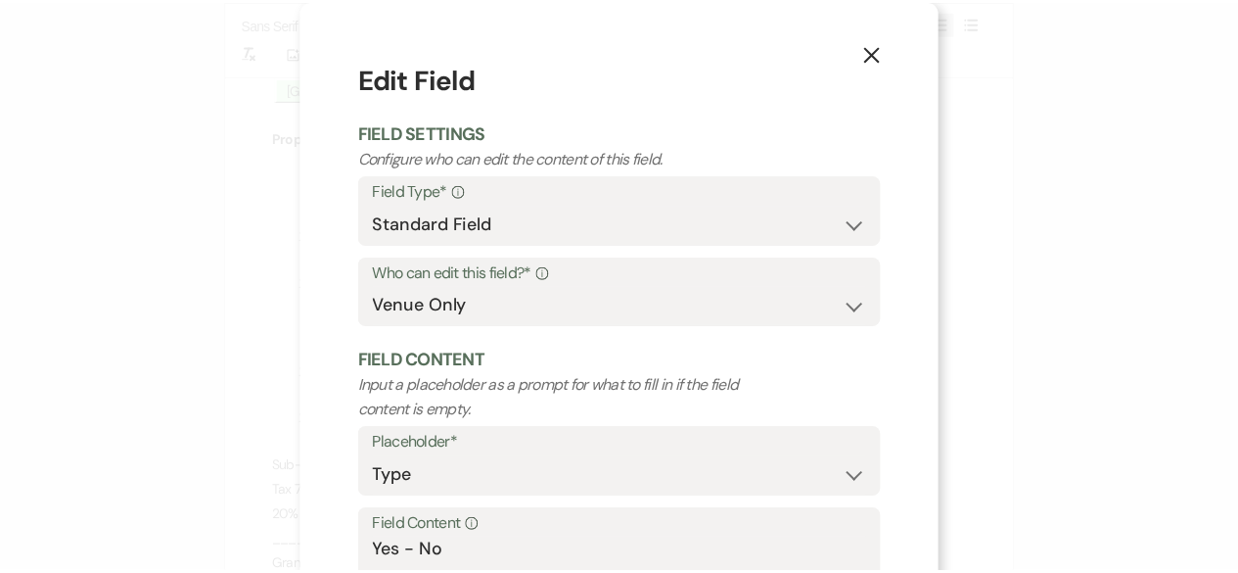
scroll to position [186, 0]
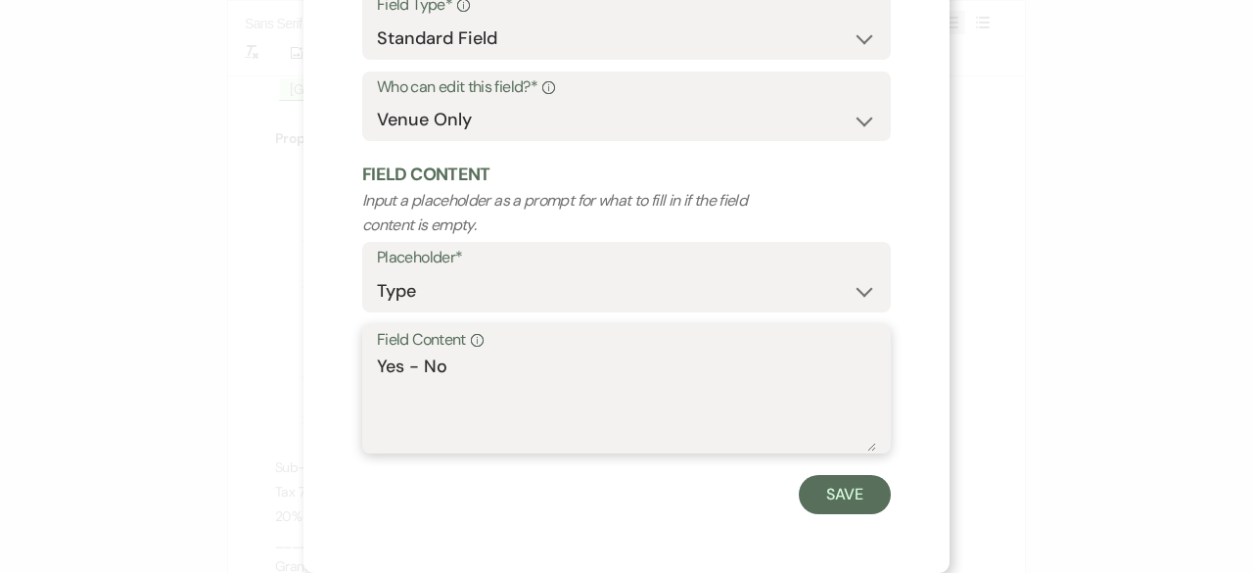
drag, startPoint x: 395, startPoint y: 366, endPoint x: 576, endPoint y: 374, distance: 181.3
click at [575, 375] on textarea "Yes - No" at bounding box center [626, 402] width 499 height 98
type textarea "Yes"
click at [797, 475] on div "Save" at bounding box center [626, 494] width 529 height 39
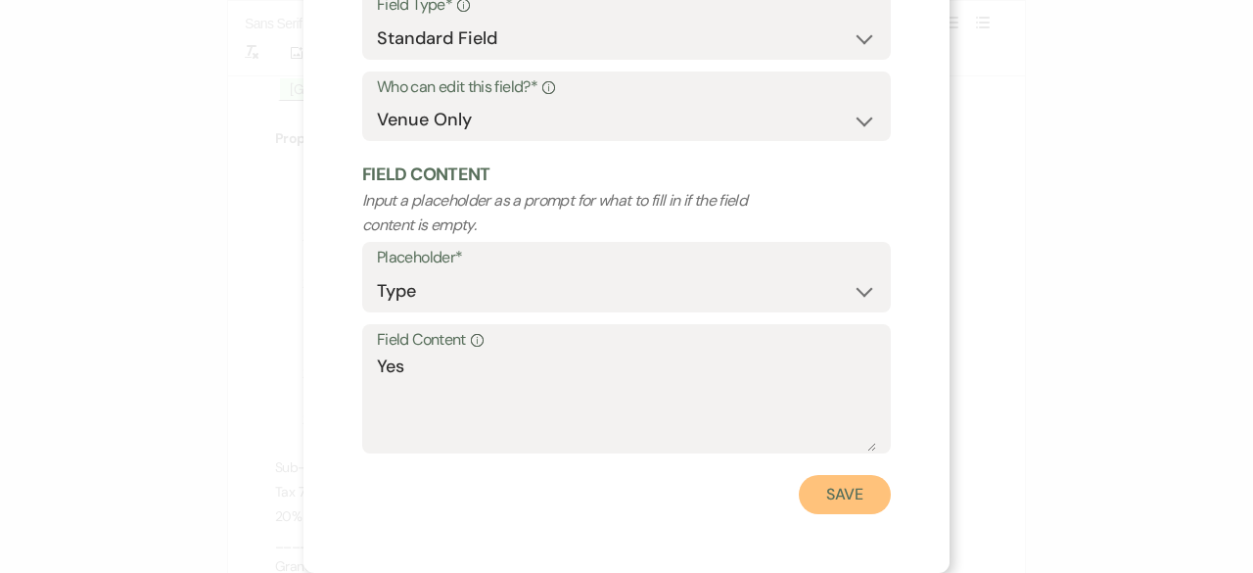
click at [820, 502] on button "Save" at bounding box center [845, 494] width 92 height 39
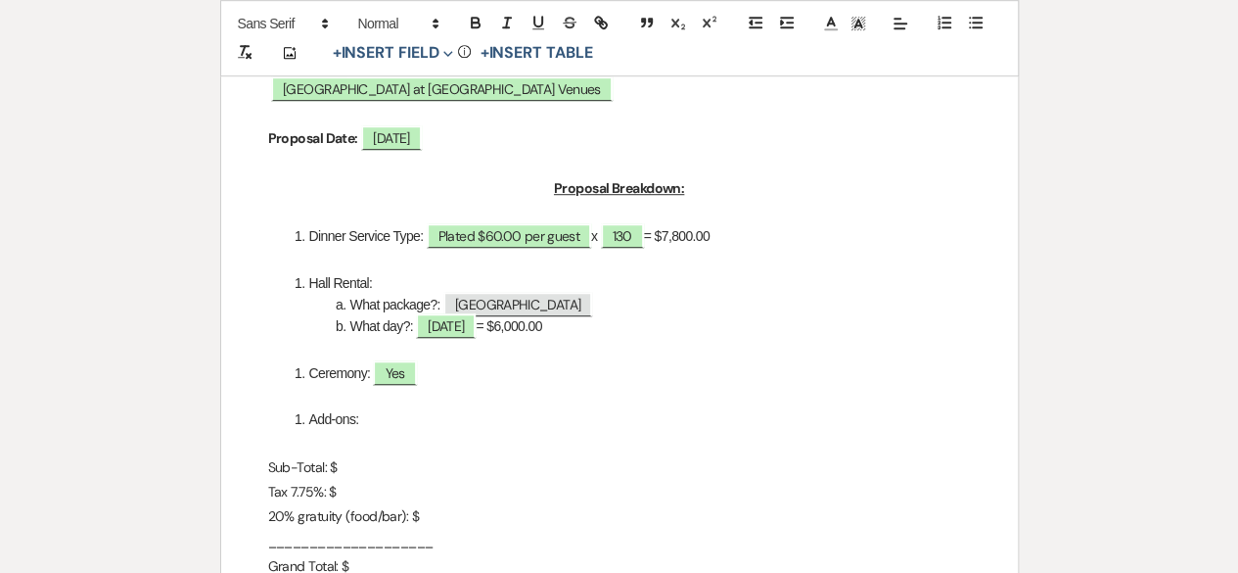
click at [394, 463] on p "Sub-Total: $" at bounding box center [619, 467] width 703 height 24
click at [536, 470] on p "Sub-Total: $" at bounding box center [619, 467] width 703 height 24
click at [658, 418] on li "Add-ons:" at bounding box center [630, 419] width 682 height 22
click at [350, 494] on p "Tax 7.75%: $" at bounding box center [619, 492] width 703 height 24
click at [399, 471] on p "Sub-Total: $13,800.00" at bounding box center [619, 467] width 703 height 24
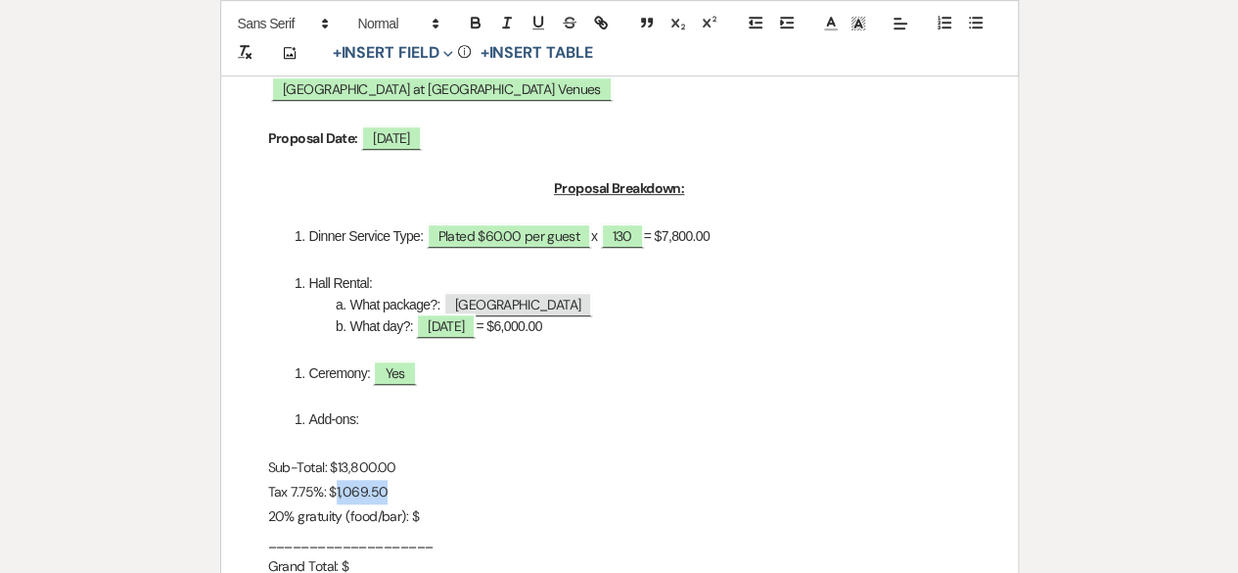
drag, startPoint x: 392, startPoint y: 496, endPoint x: 333, endPoint y: 489, distance: 59.3
click at [333, 495] on p "Tax 7.75%: $1,069.50" at bounding box center [619, 492] width 703 height 24
click at [414, 466] on p "Sub-Total: $13,800.00" at bounding box center [619, 467] width 703 height 24
click at [296, 469] on p "Sub-Total: $13,800.00" at bounding box center [619, 467] width 703 height 24
click at [471, 490] on p "5% Hall Rental Discount: -$300.00" at bounding box center [619, 492] width 703 height 24
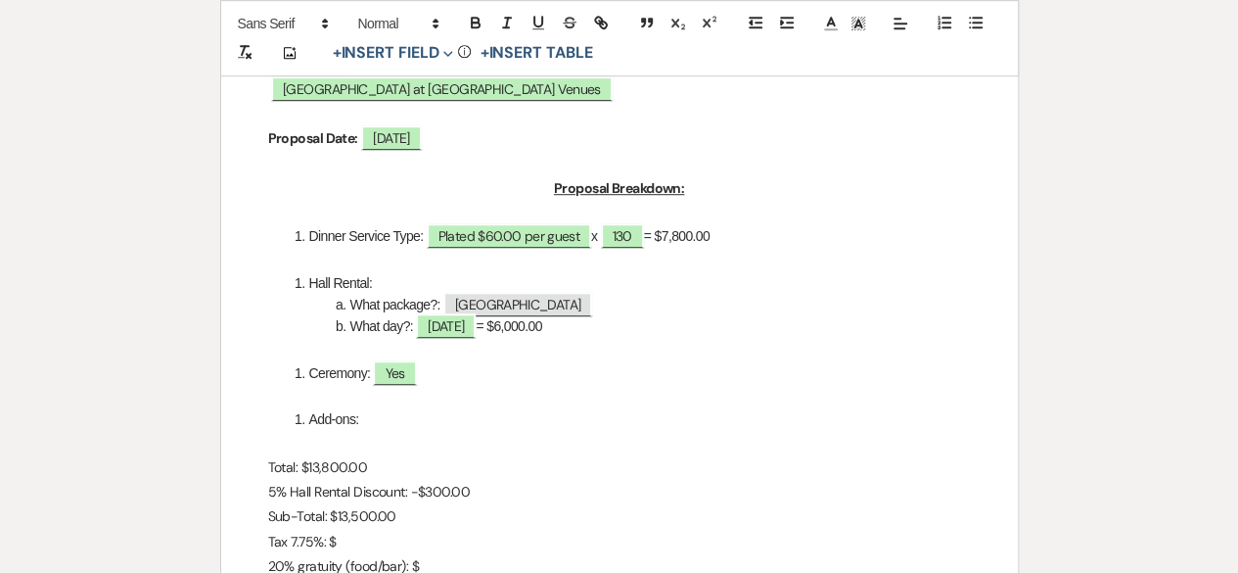
click at [384, 555] on p "20% gratuity (food/bar): $" at bounding box center [619, 566] width 703 height 24
click at [344, 541] on p "Tax 7.75%: $" at bounding box center [619, 542] width 703 height 24
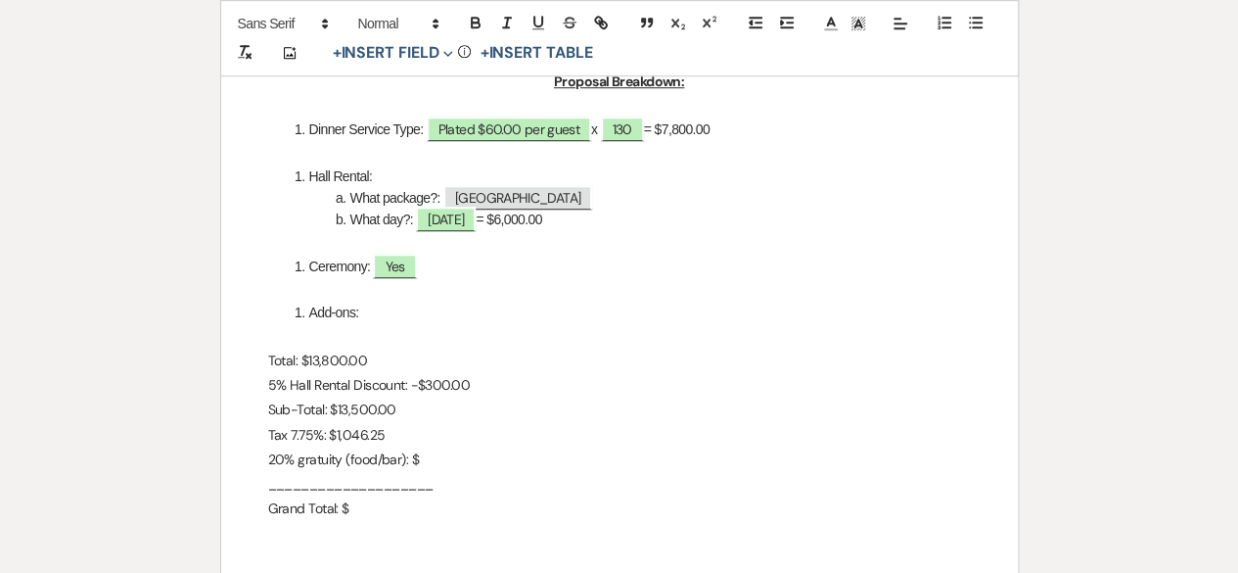
scroll to position [783, 0]
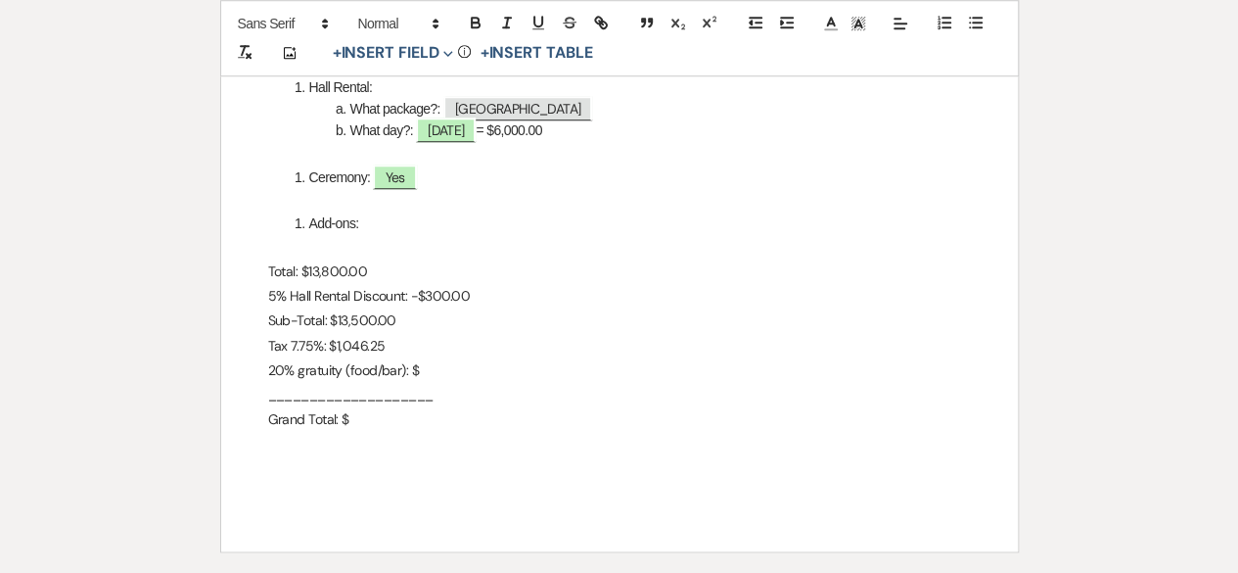
click at [446, 367] on p "20% gratuity (food/bar): $" at bounding box center [619, 370] width 703 height 24
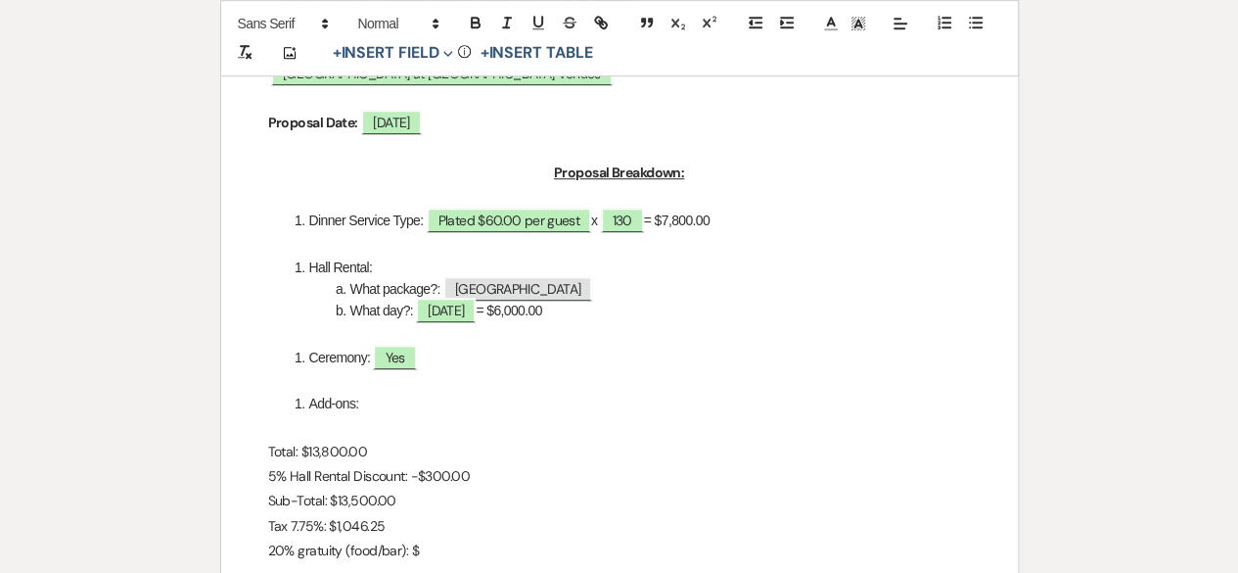
scroll to position [881, 0]
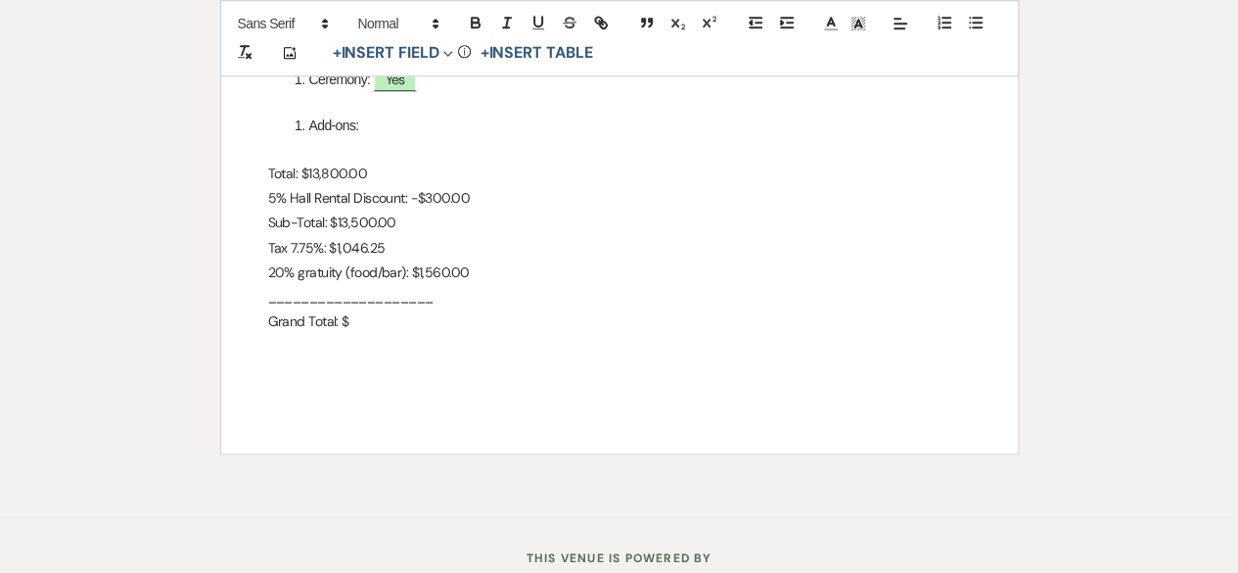
click at [372, 319] on p "Grand Total: $" at bounding box center [619, 321] width 703 height 24
click at [681, 295] on p "____________________" at bounding box center [619, 297] width 703 height 24
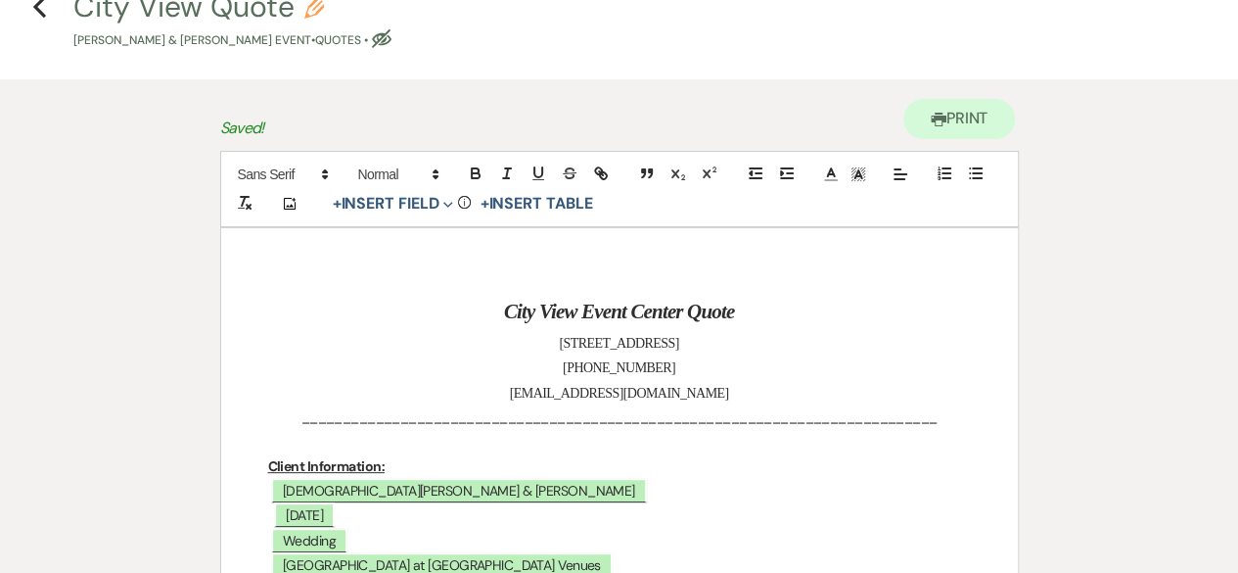
scroll to position [0, 0]
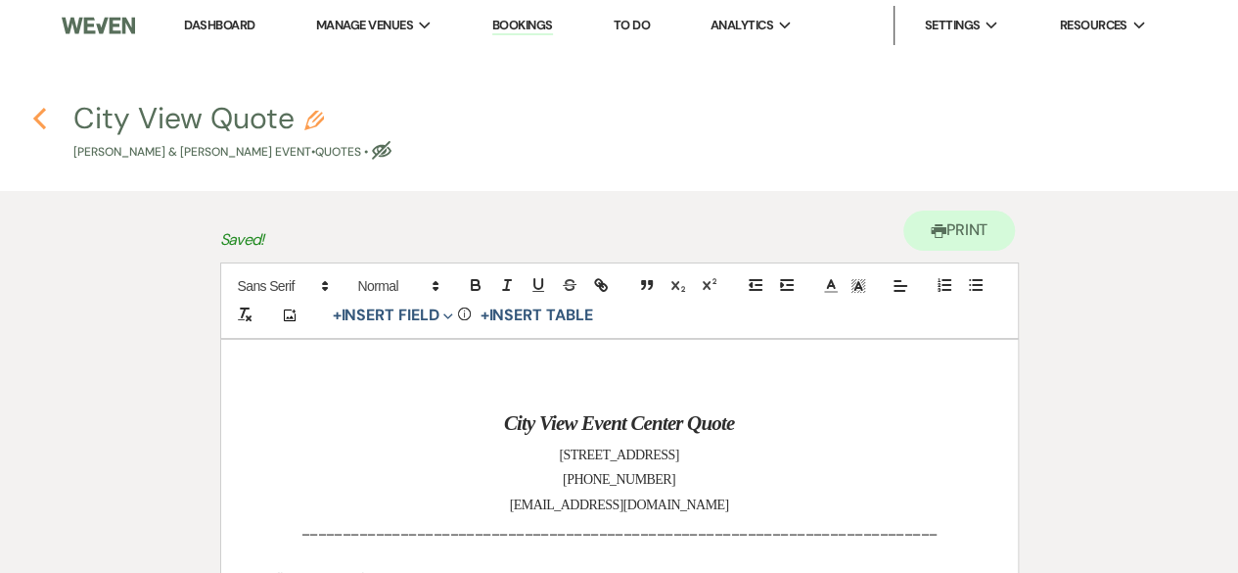
click at [34, 120] on icon "Previous" at bounding box center [39, 118] width 15 height 23
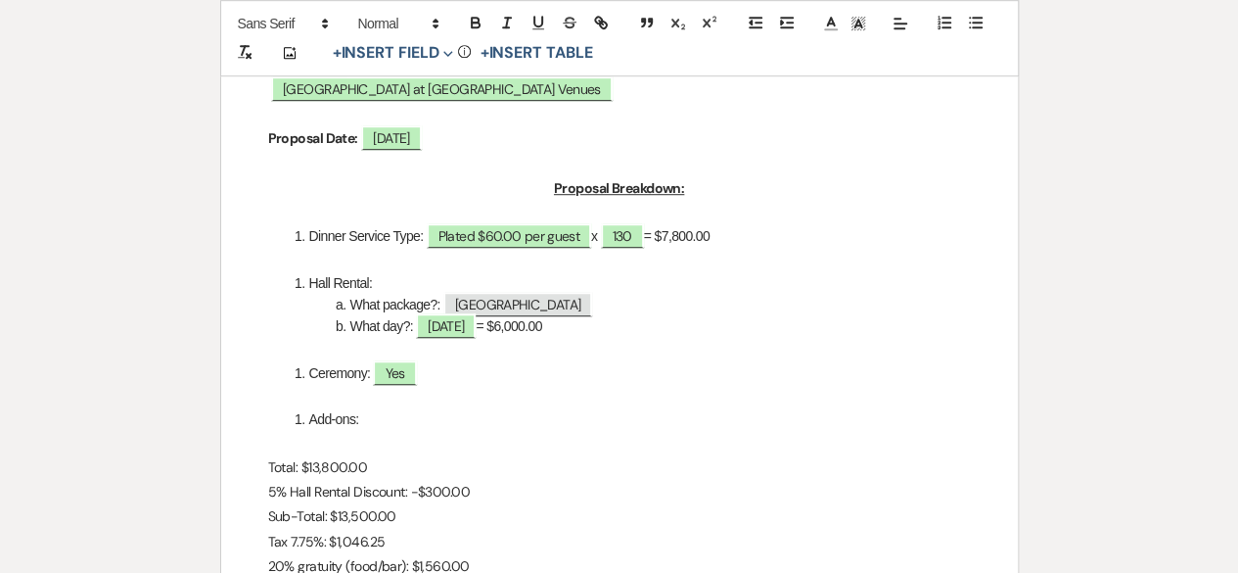
select select "4"
select select "2"
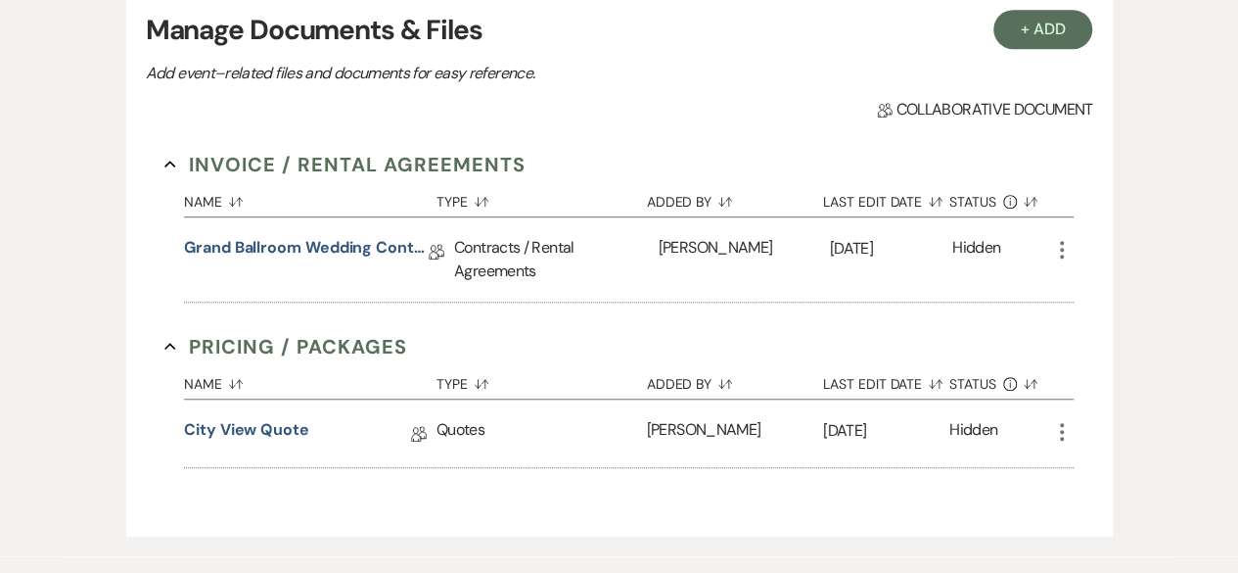
scroll to position [196, 0]
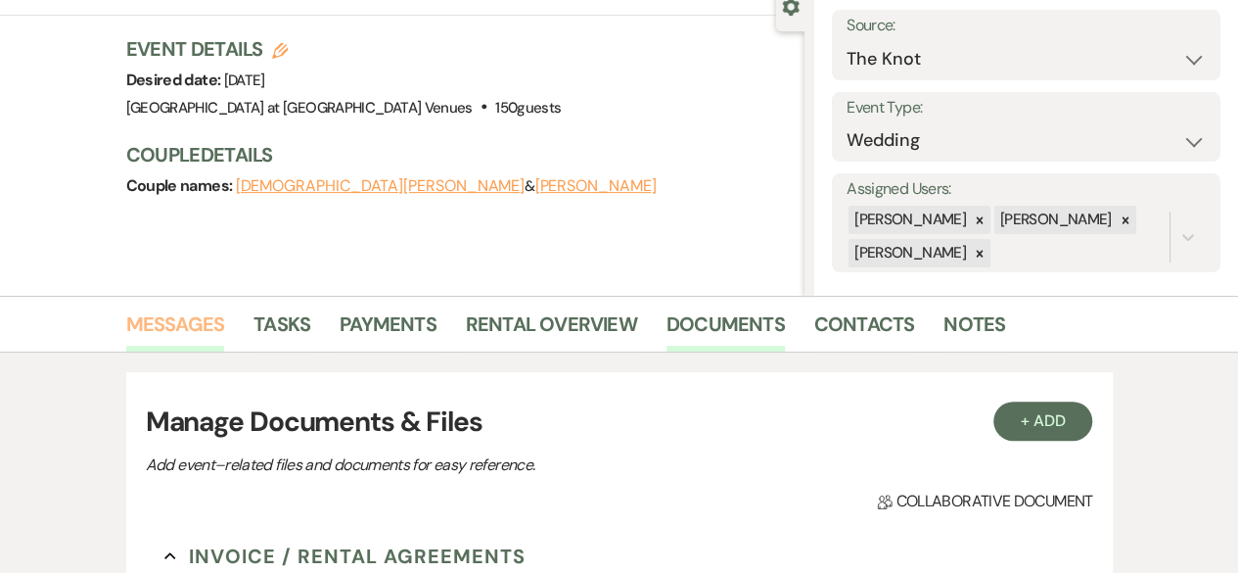
click at [184, 322] on link "Messages" at bounding box center [175, 329] width 99 height 43
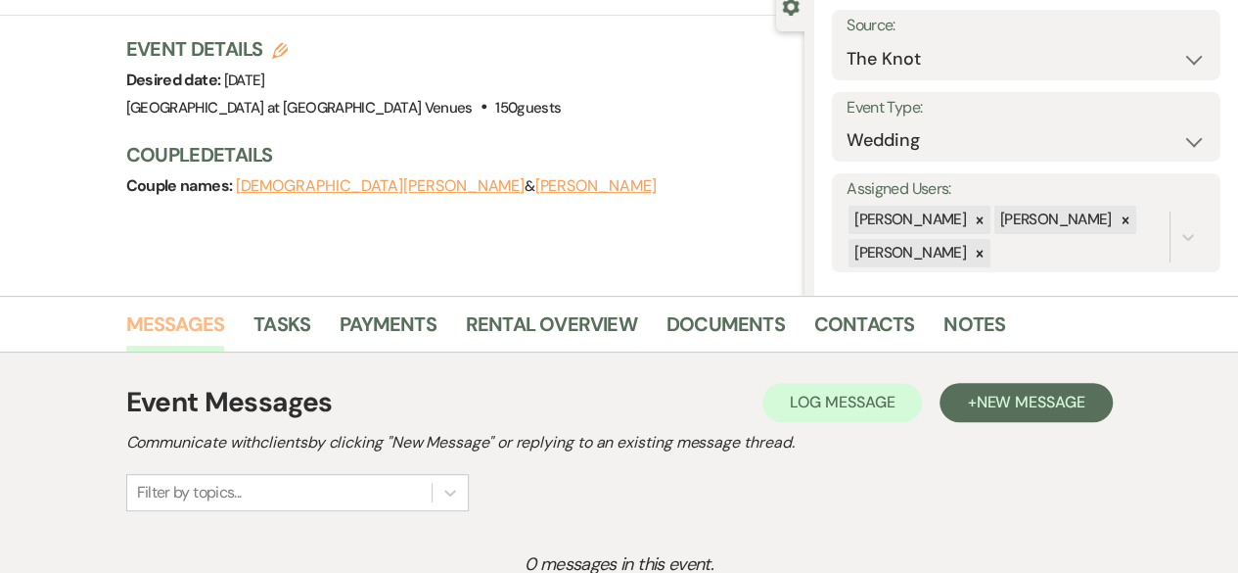
scroll to position [431, 0]
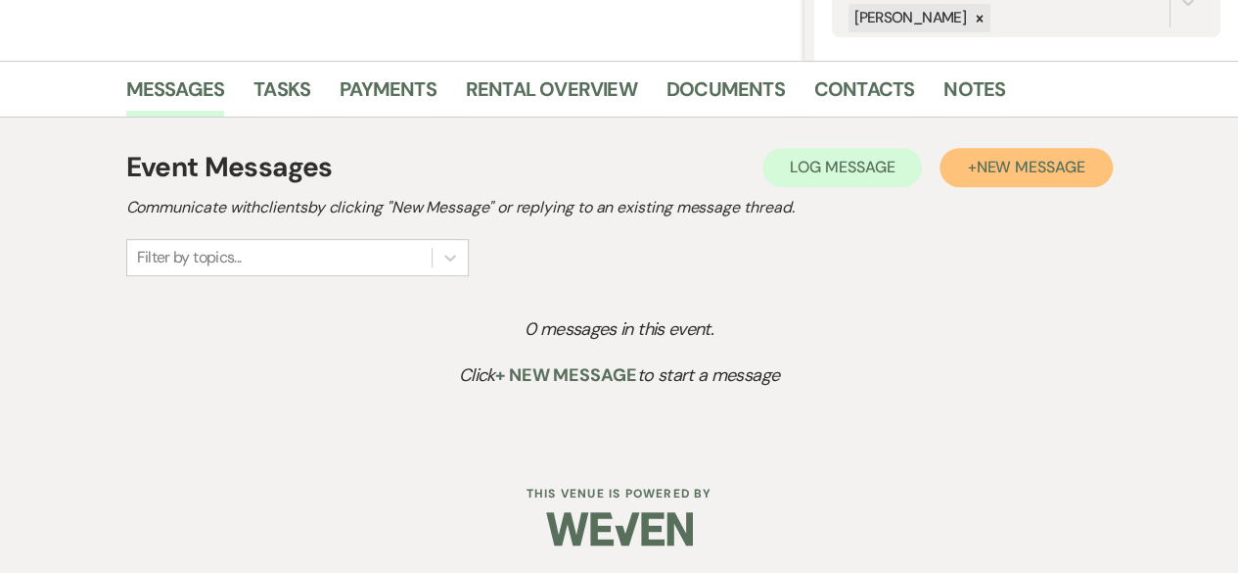
click at [969, 159] on button "+ New Message" at bounding box center [1026, 167] width 172 height 39
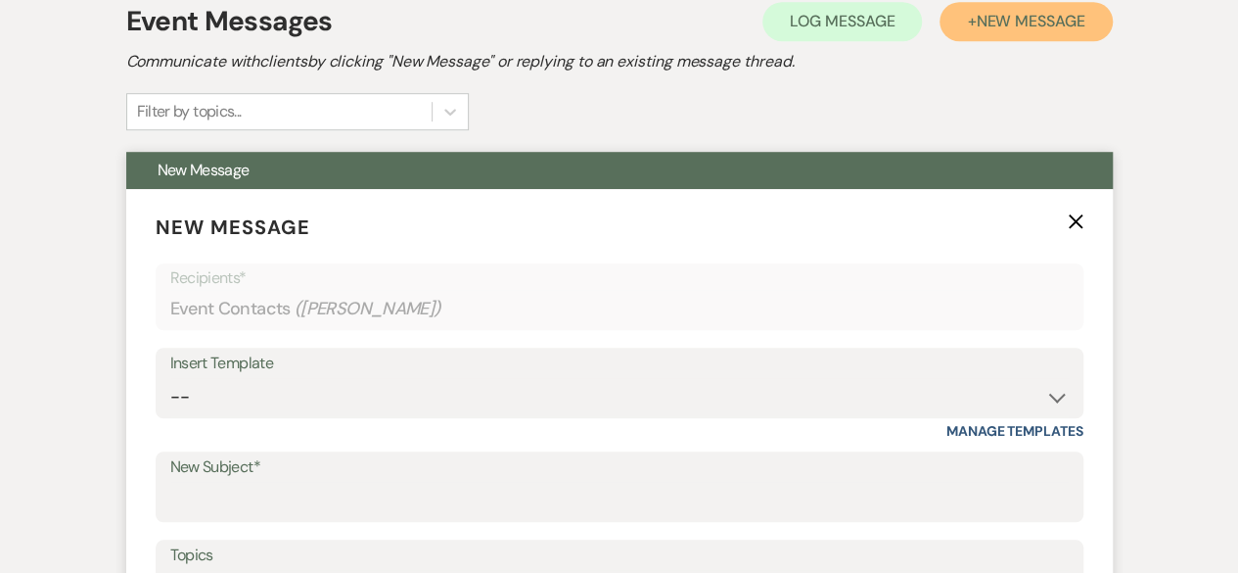
scroll to position [724, 0]
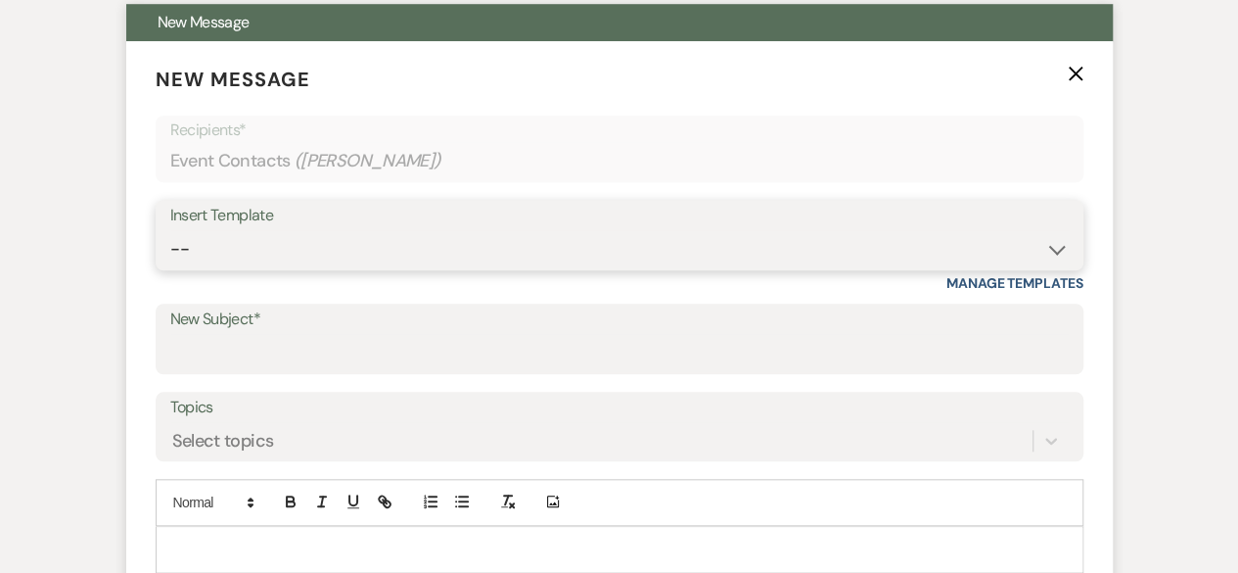
click at [1056, 256] on select "-- Weven Planning Portal Introduction (Booked Events) Tour Request Response Fol…" at bounding box center [619, 249] width 899 height 38
select select "6187"
click at [170, 230] on select "-- Weven Planning Portal Introduction (Booked Events) Tour Request Response Fol…" at bounding box center [619, 249] width 899 height 38
type input "Your Personalized Quote & Package Contract"
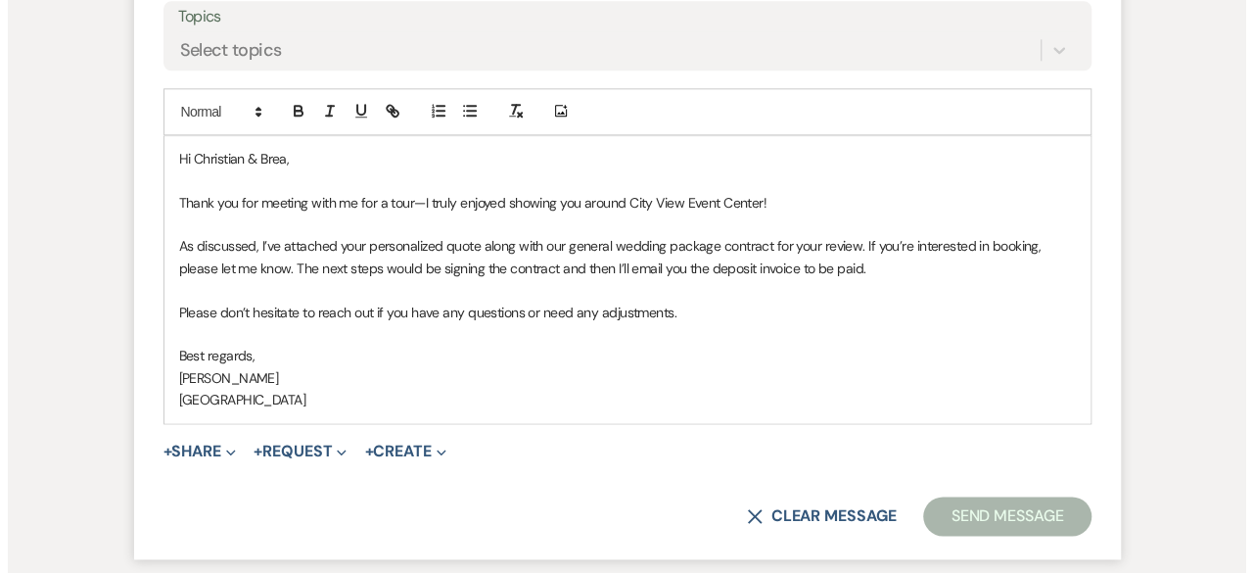
scroll to position [1116, 0]
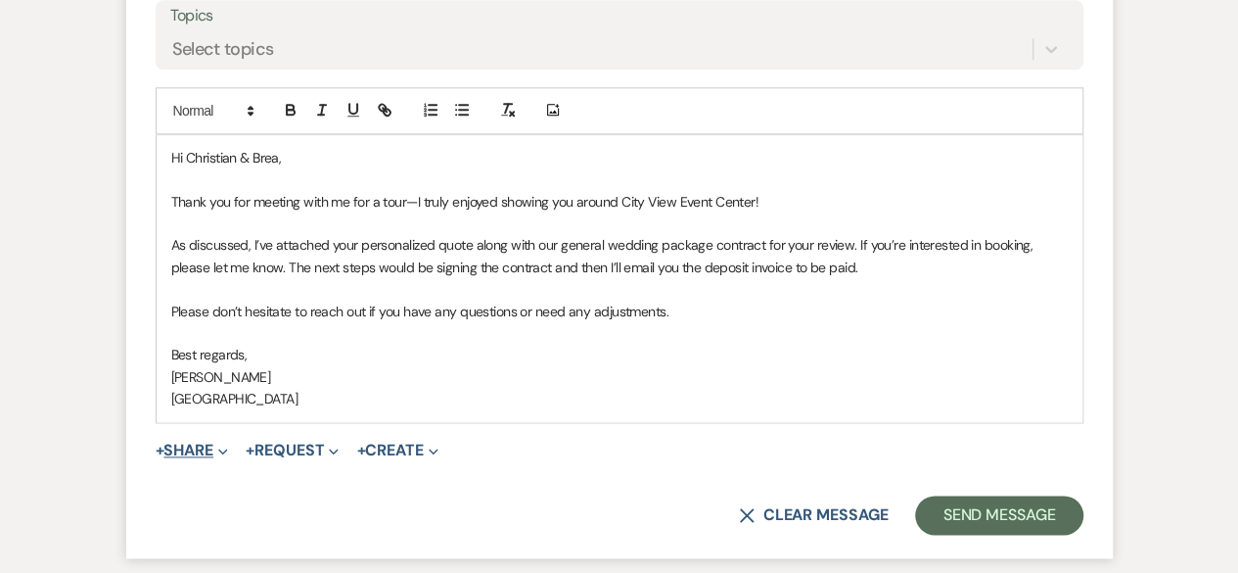
click at [204, 443] on button "+ Share Expand" at bounding box center [192, 451] width 73 height 16
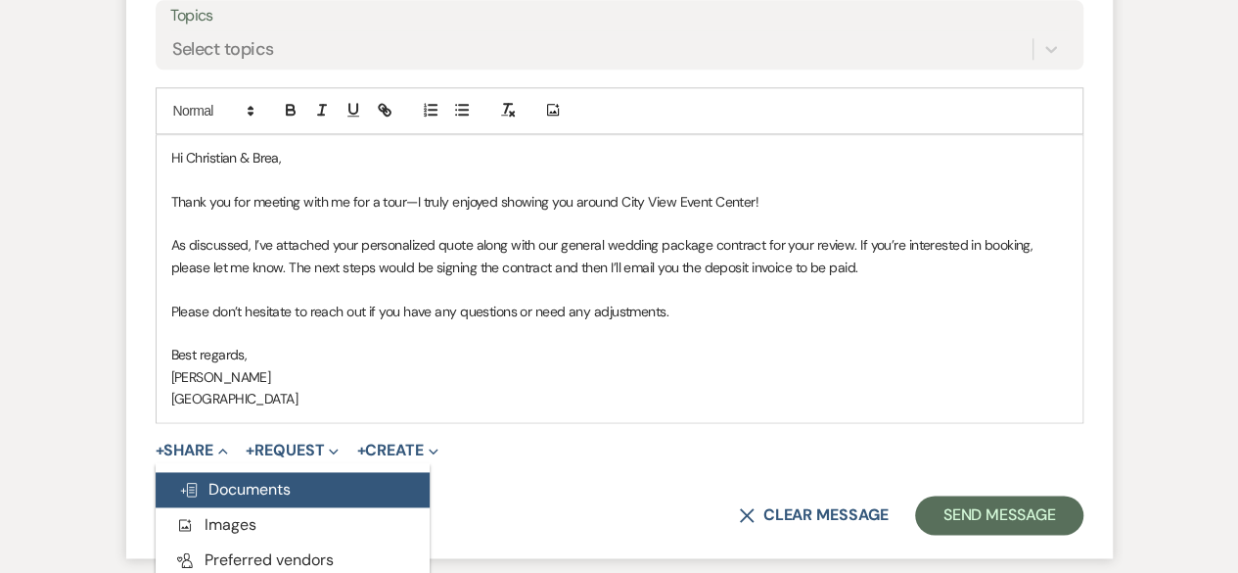
click at [241, 481] on span "Doc Upload Documents" at bounding box center [235, 489] width 112 height 21
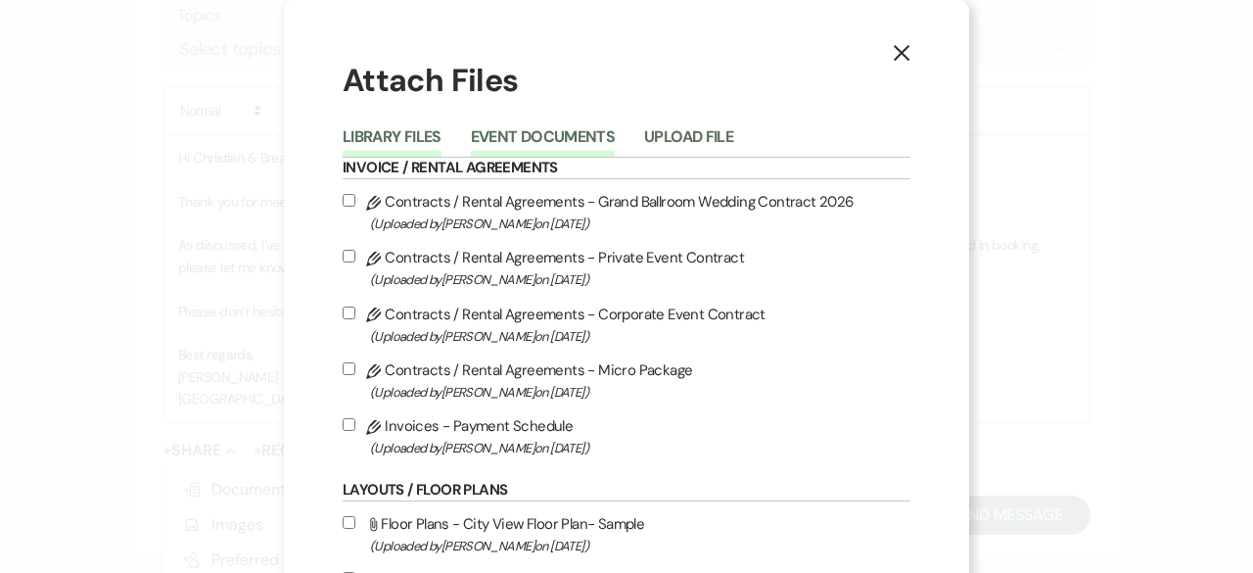
click at [565, 129] on button "Event Documents" at bounding box center [543, 142] width 144 height 27
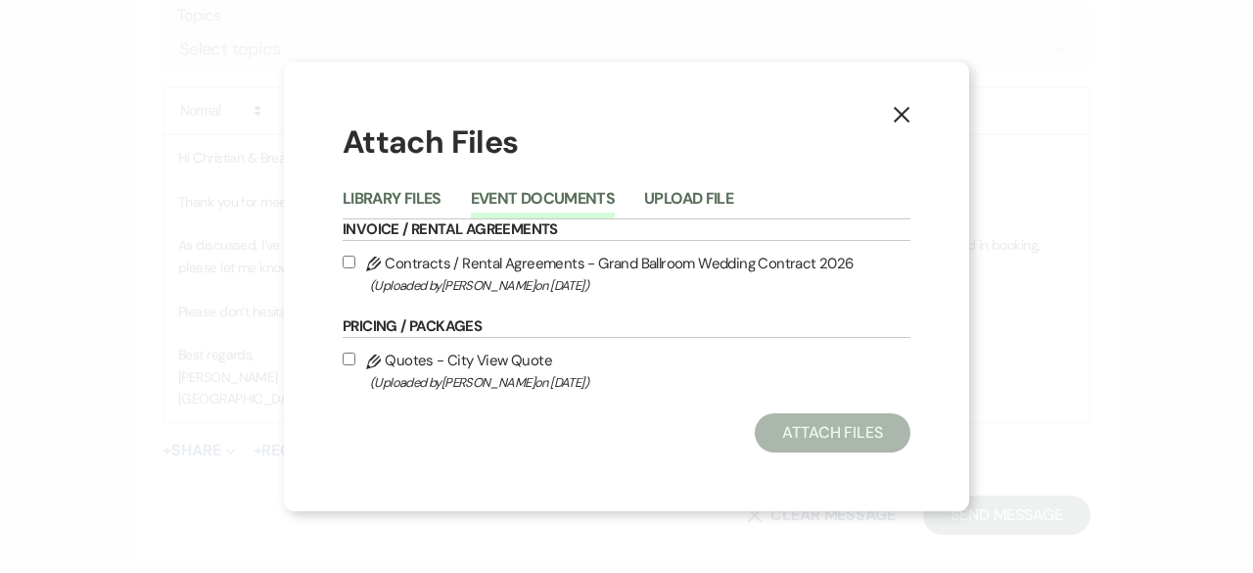
drag, startPoint x: 349, startPoint y: 256, endPoint x: 343, endPoint y: 295, distance: 39.6
click at [349, 256] on input "Pencil Contracts / Rental Agreements - Grand Ballroom Wedding Contract 2026 (Up…" at bounding box center [349, 262] width 13 height 13
checkbox input "true"
click at [345, 358] on input "Pencil Quotes - City View Quote (Uploaded by [PERSON_NAME] on [DATE] )" at bounding box center [349, 358] width 13 height 13
checkbox input "true"
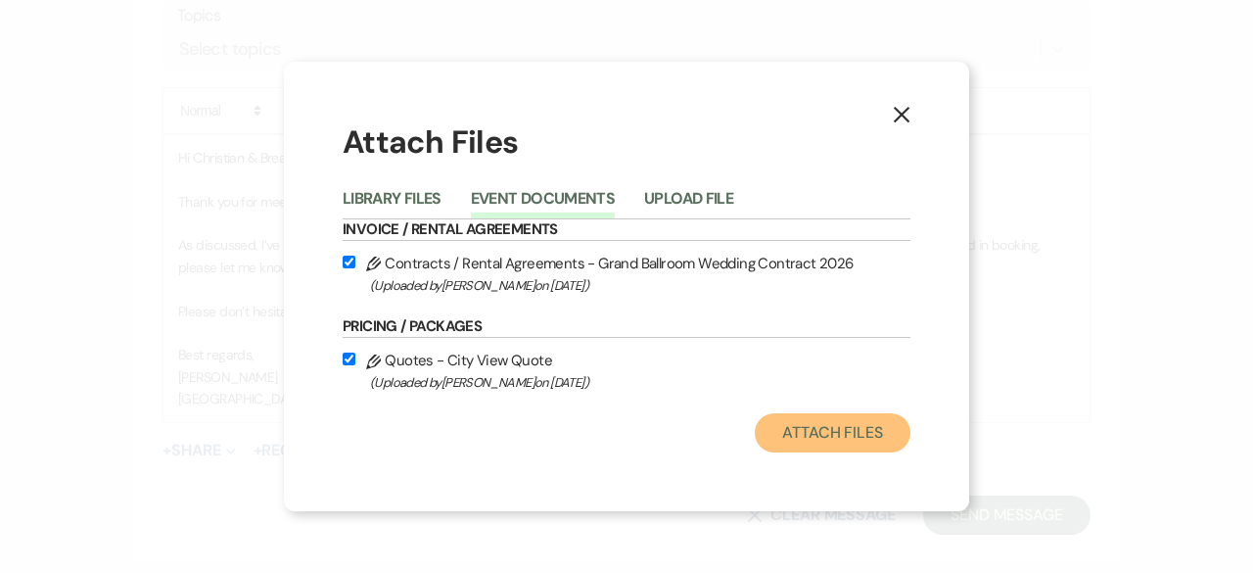
click at [832, 424] on button "Attach Files" at bounding box center [833, 432] width 156 height 39
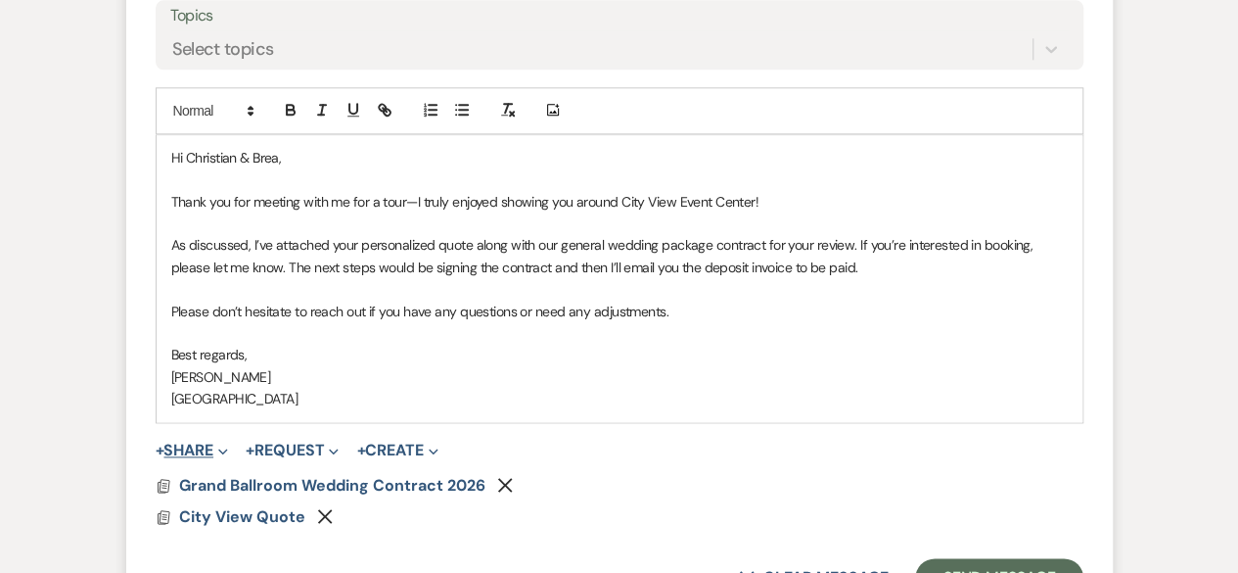
click at [193, 445] on button "+ Share Expand" at bounding box center [192, 451] width 73 height 16
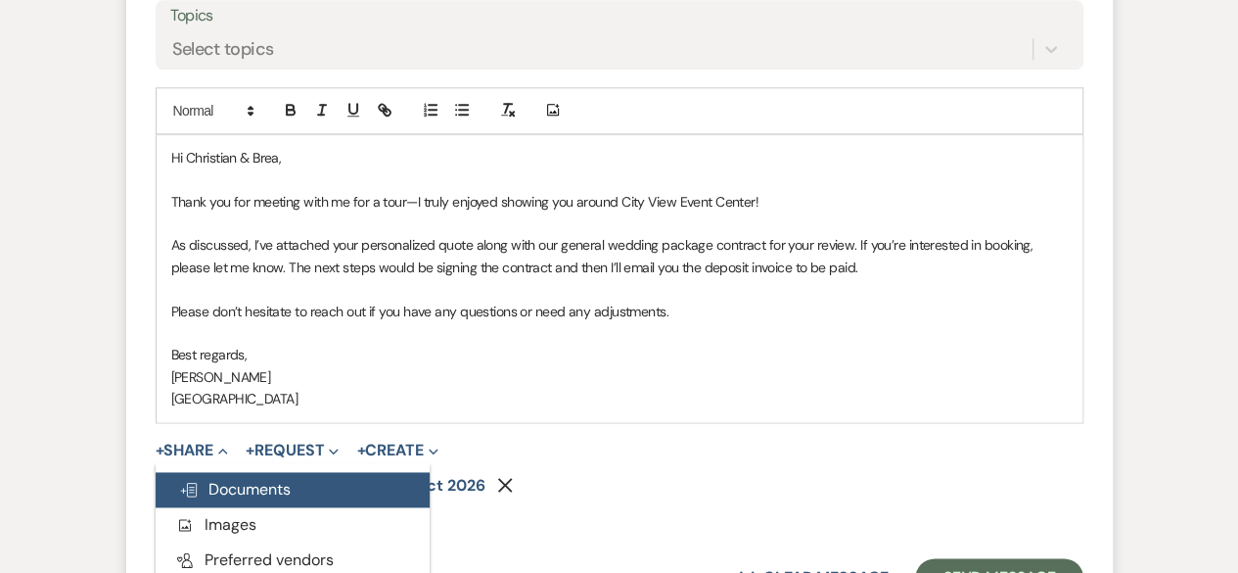
click at [301, 484] on button "Doc Upload Documents" at bounding box center [293, 489] width 274 height 35
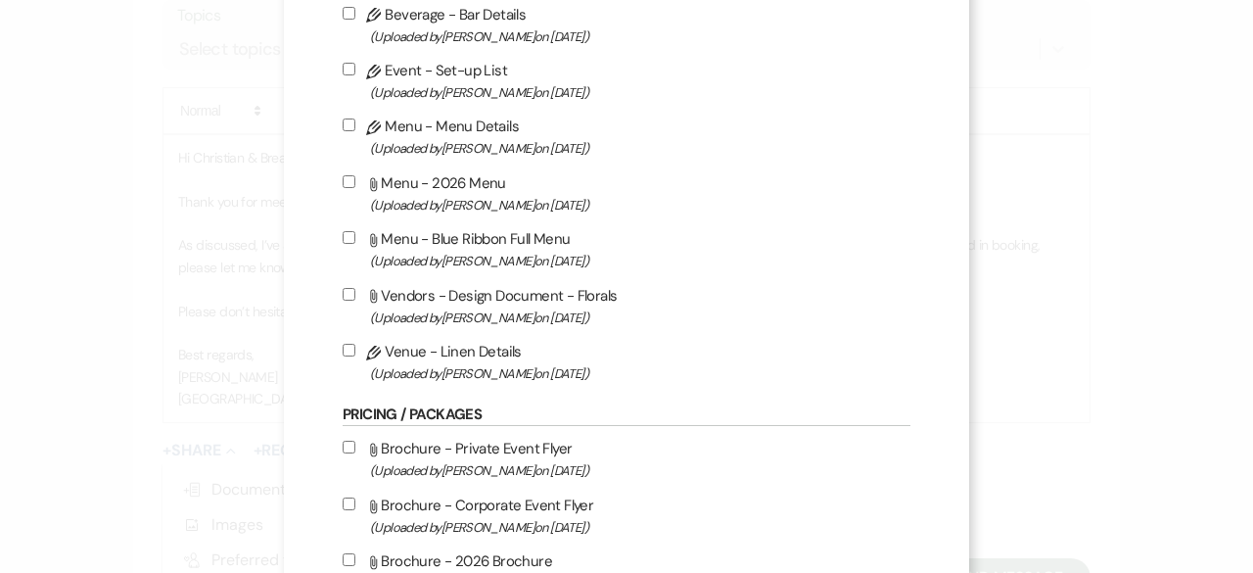
scroll to position [881, 0]
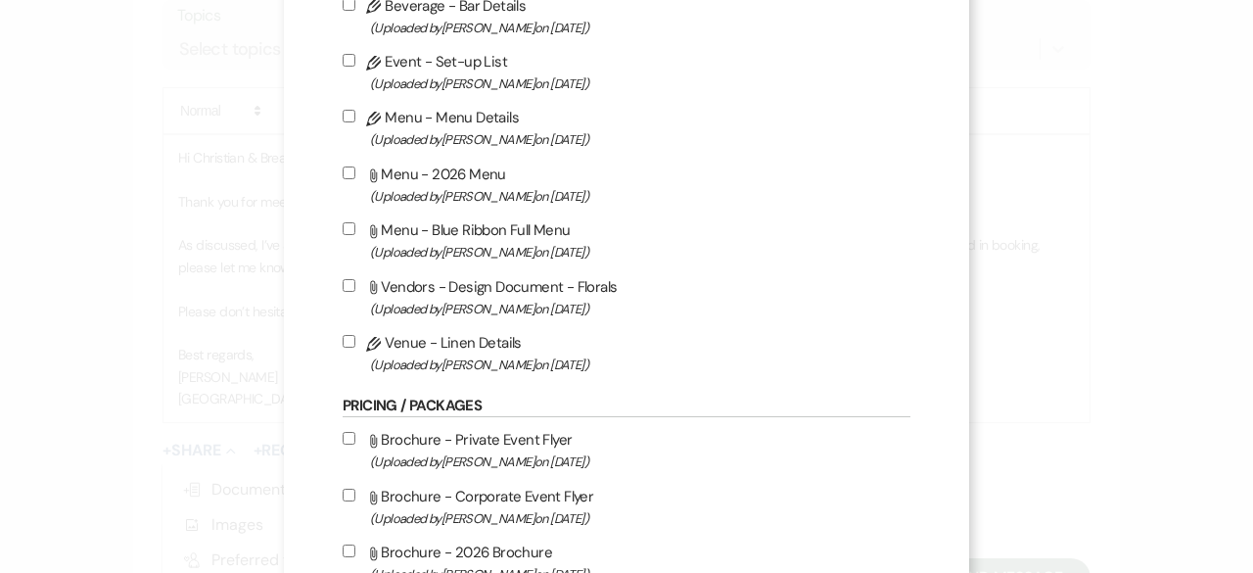
click at [343, 223] on input "Attach File Menu - Blue Ribbon Full Menu (Uploaded by [PERSON_NAME] on [DATE] )" at bounding box center [349, 228] width 13 height 13
checkbox input "true"
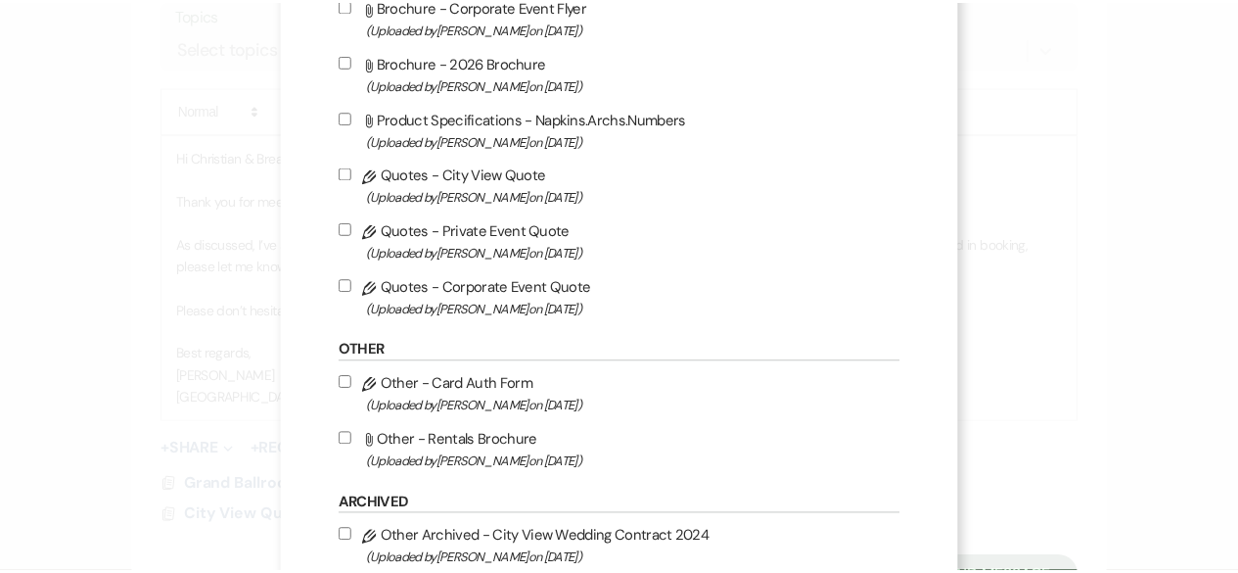
scroll to position [1484, 0]
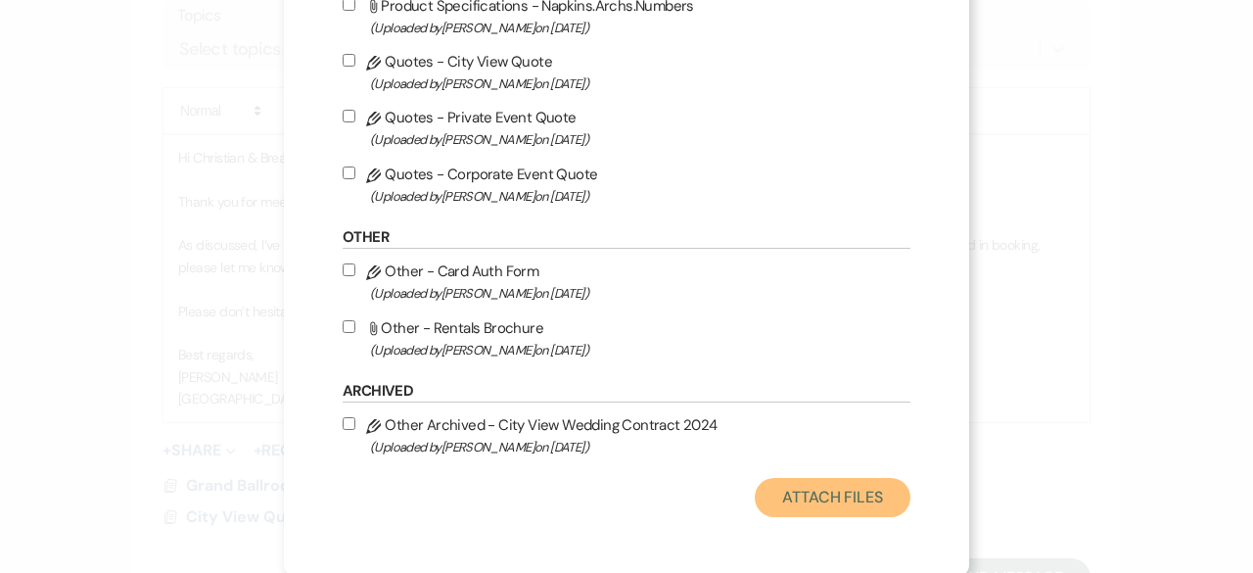
click at [816, 509] on button "Attach Files" at bounding box center [833, 497] width 156 height 39
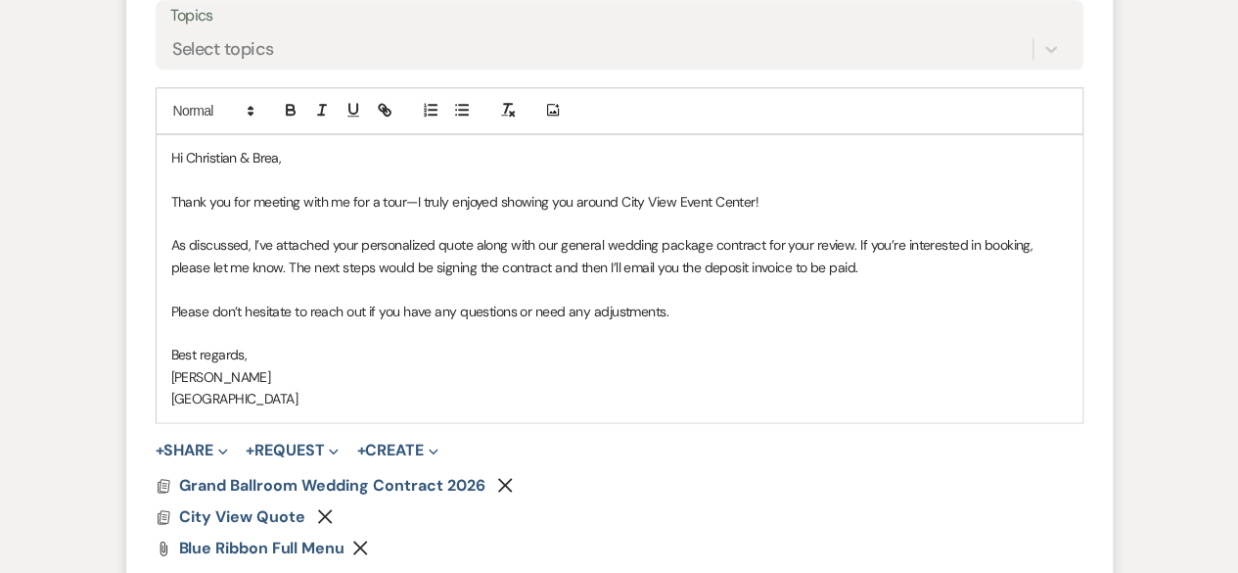
click at [862, 262] on p "As discussed, I’ve attached your personalized quote along with our general wedd…" at bounding box center [619, 256] width 897 height 44
click at [476, 242] on p "As discussed, I’ve attached your personalized quote along with our general wedd…" at bounding box center [619, 256] width 897 height 44
drag, startPoint x: 538, startPoint y: 242, endPoint x: 472, endPoint y: 238, distance: 66.7
click at [472, 238] on p "As discussed, I’ve attached your personalized quote along with our general wedd…" at bounding box center [619, 256] width 897 height 44
click at [703, 249] on p "As discussed, I’ve attached your personalized quote, our general wedding packag…" at bounding box center [619, 256] width 897 height 44
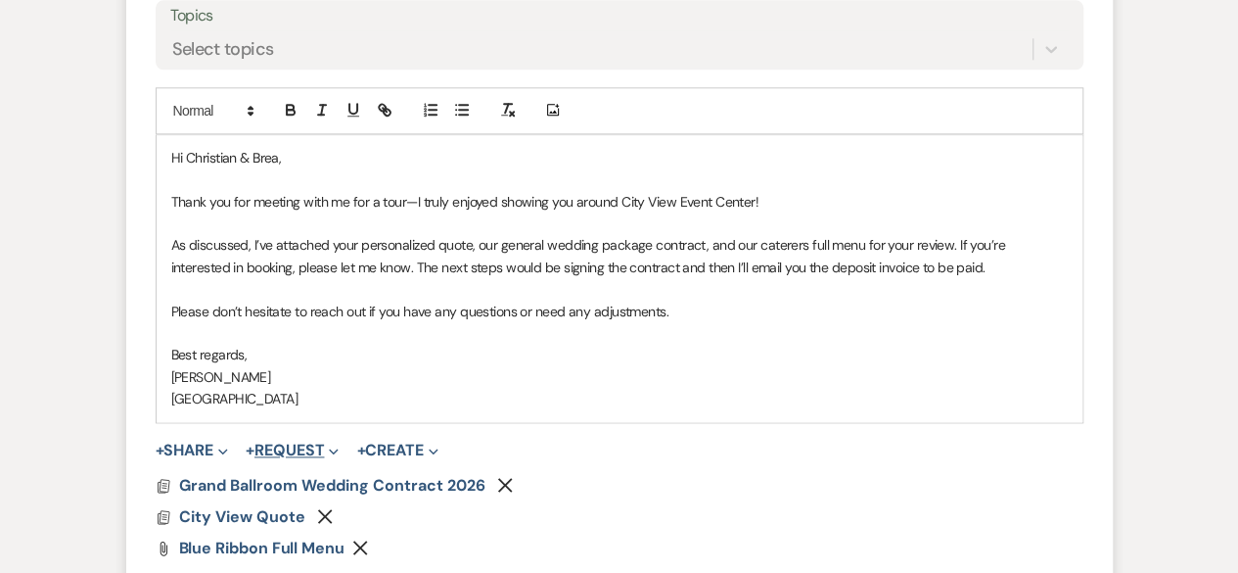
scroll to position [1505, 0]
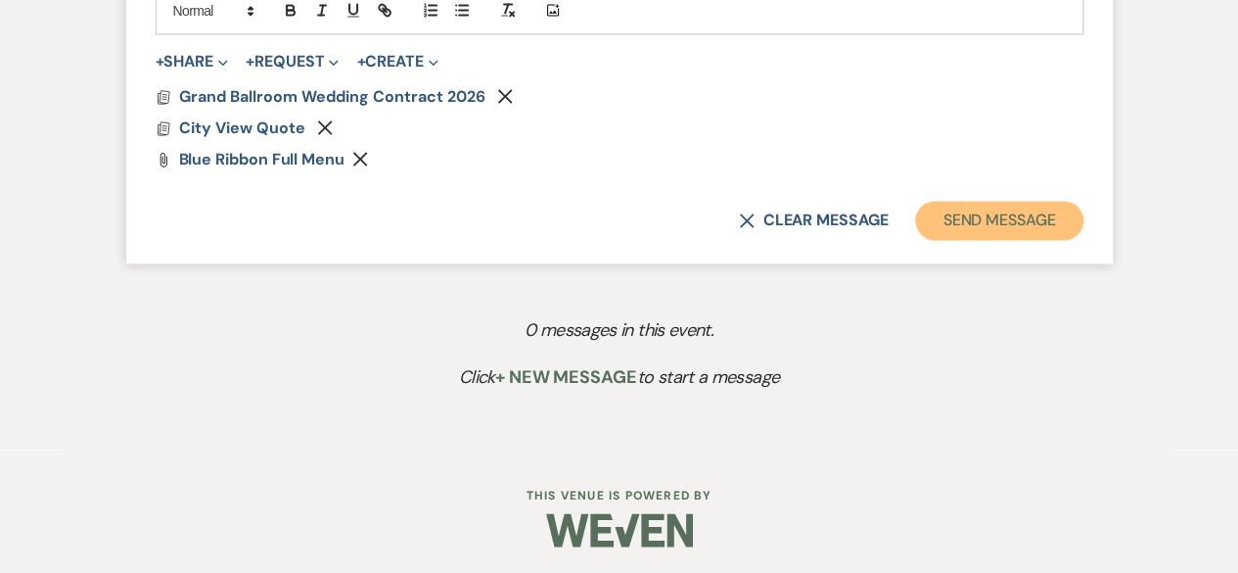
click at [1036, 220] on button "Send Message" at bounding box center [998, 220] width 167 height 39
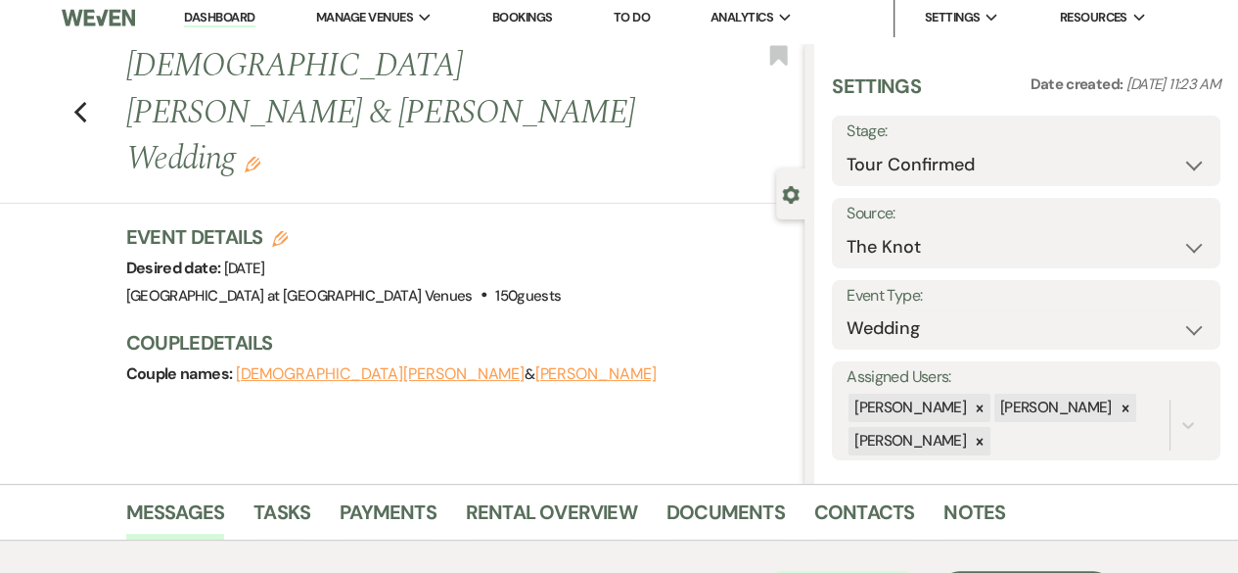
scroll to position [0, 0]
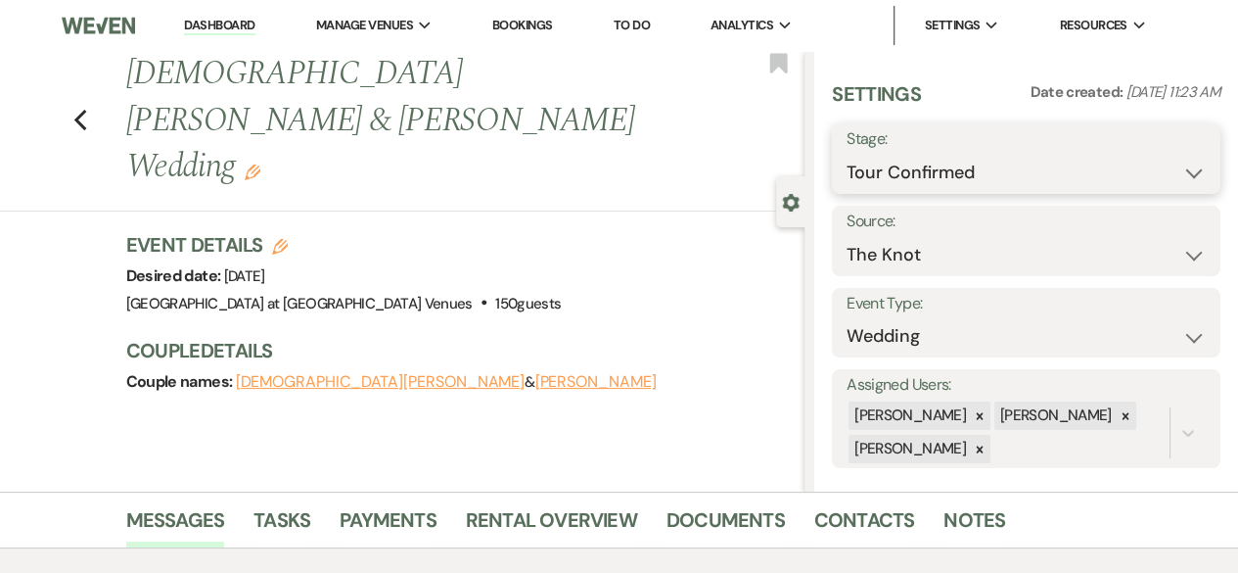
click at [976, 183] on select "Inquiry Follow Up Tour Requested Tour Confirmed Toured Proposal Sent Booked Lost" at bounding box center [1026, 173] width 359 height 38
select select "6"
click at [847, 154] on select "Inquiry Follow Up Tour Requested Tour Confirmed Toured Proposal Sent Booked Lost" at bounding box center [1026, 173] width 359 height 38
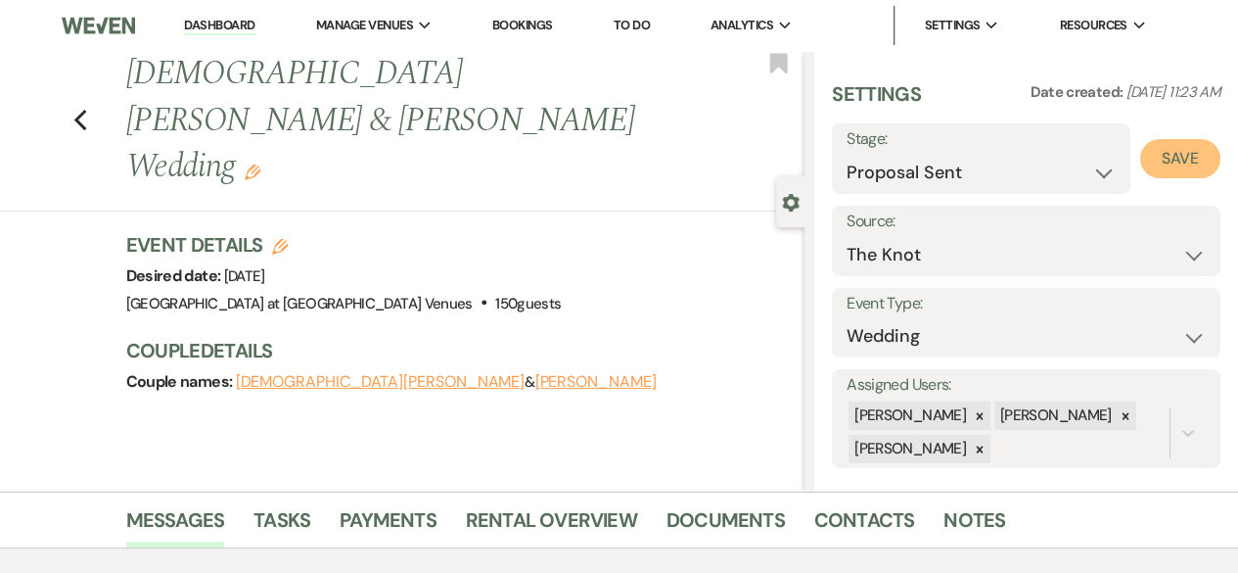
click at [1169, 167] on button "Save" at bounding box center [1181, 158] width 80 height 39
click at [84, 110] on use "button" at bounding box center [79, 121] width 13 height 22
select select "6"
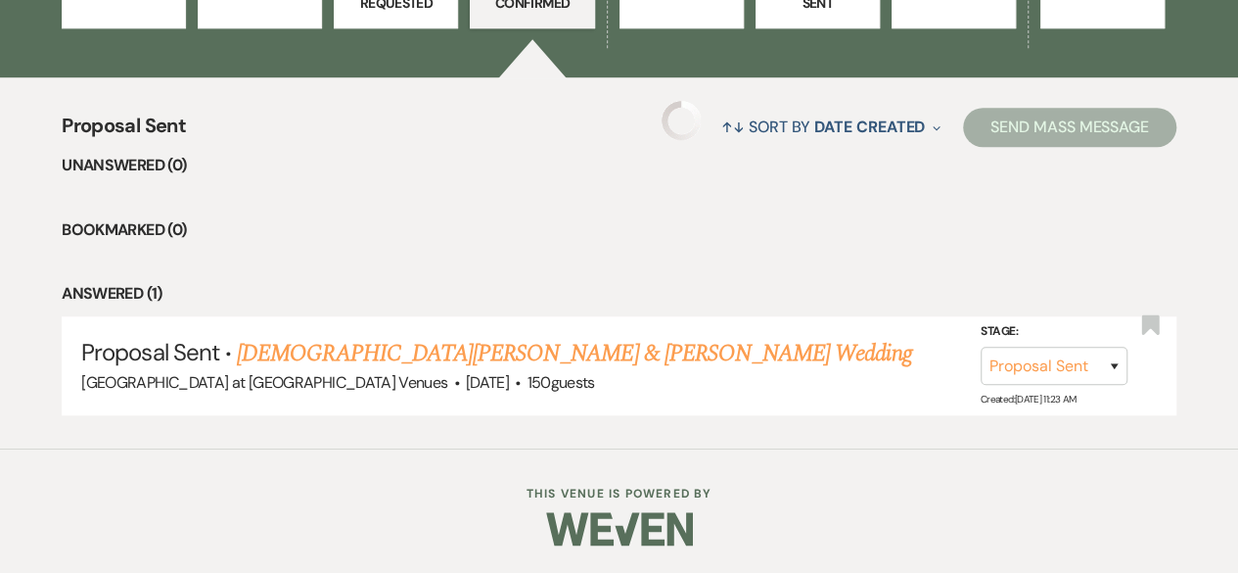
scroll to position [468, 0]
